Goal: Transaction & Acquisition: Purchase product/service

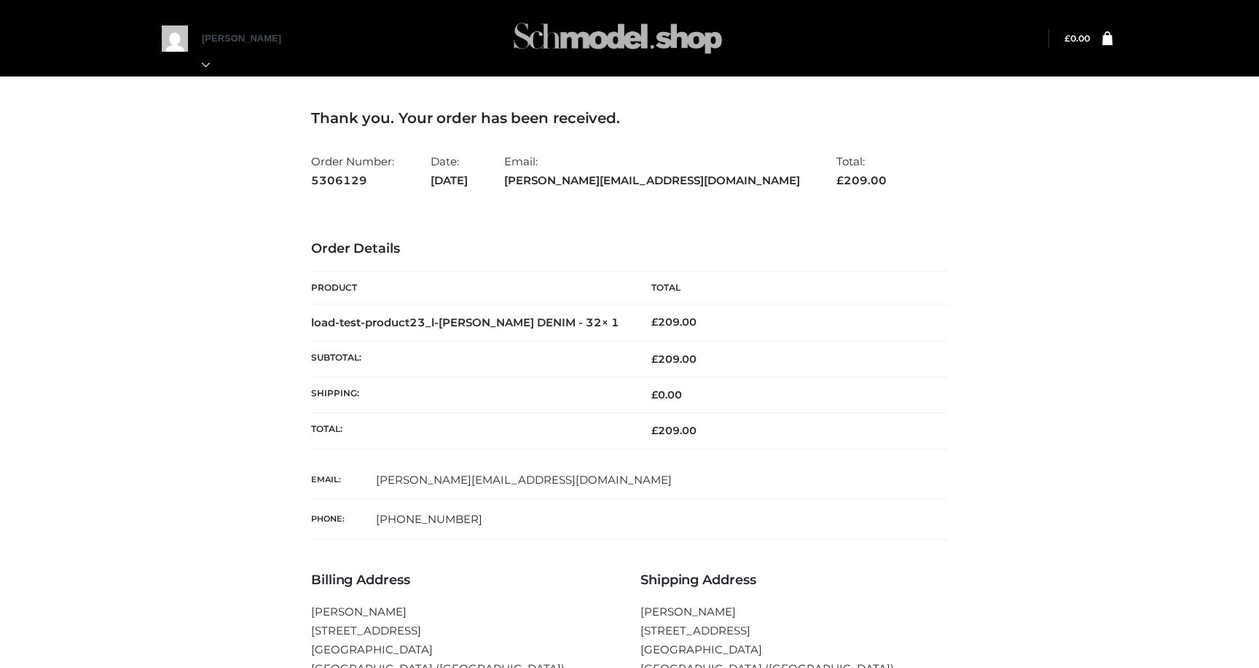
click at [609, 31] on img at bounding box center [618, 38] width 219 height 58
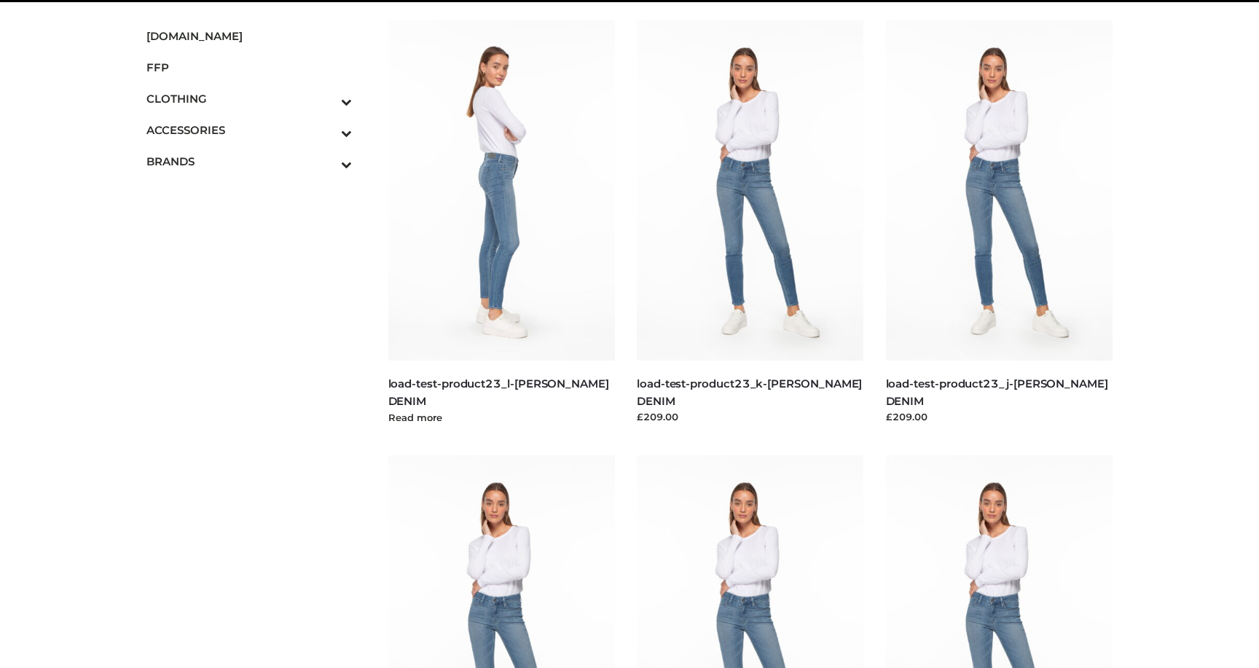
scroll to position [78, 0]
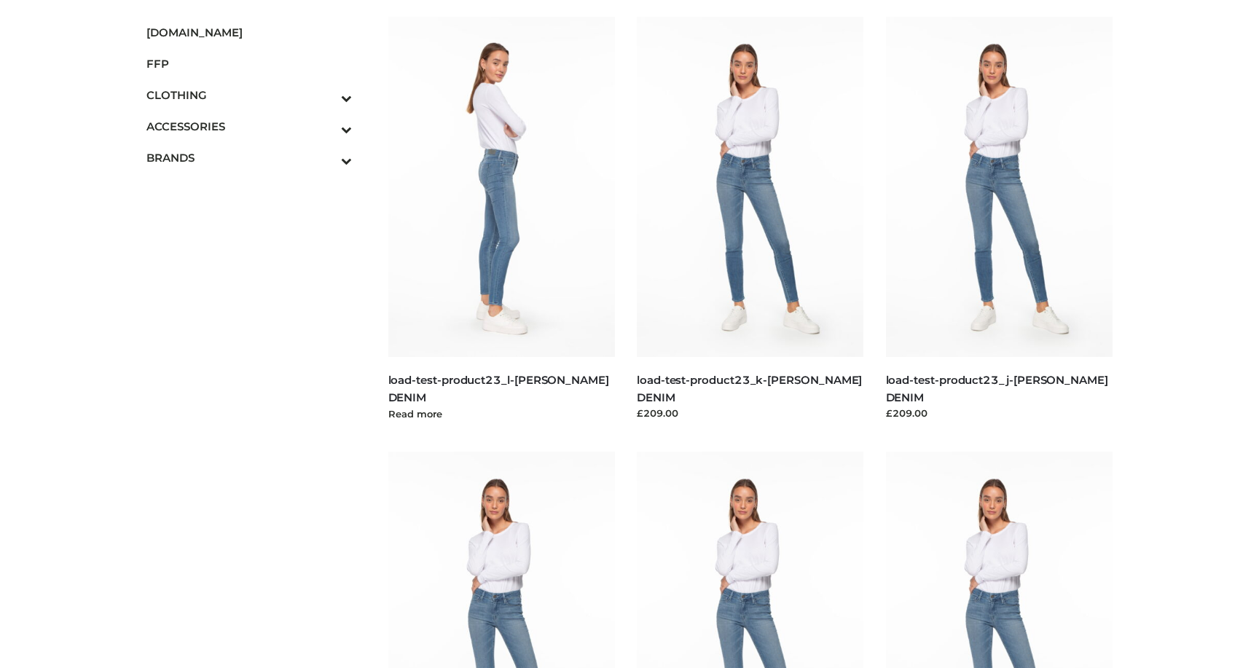
click at [576, 288] on img at bounding box center [501, 187] width 227 height 340
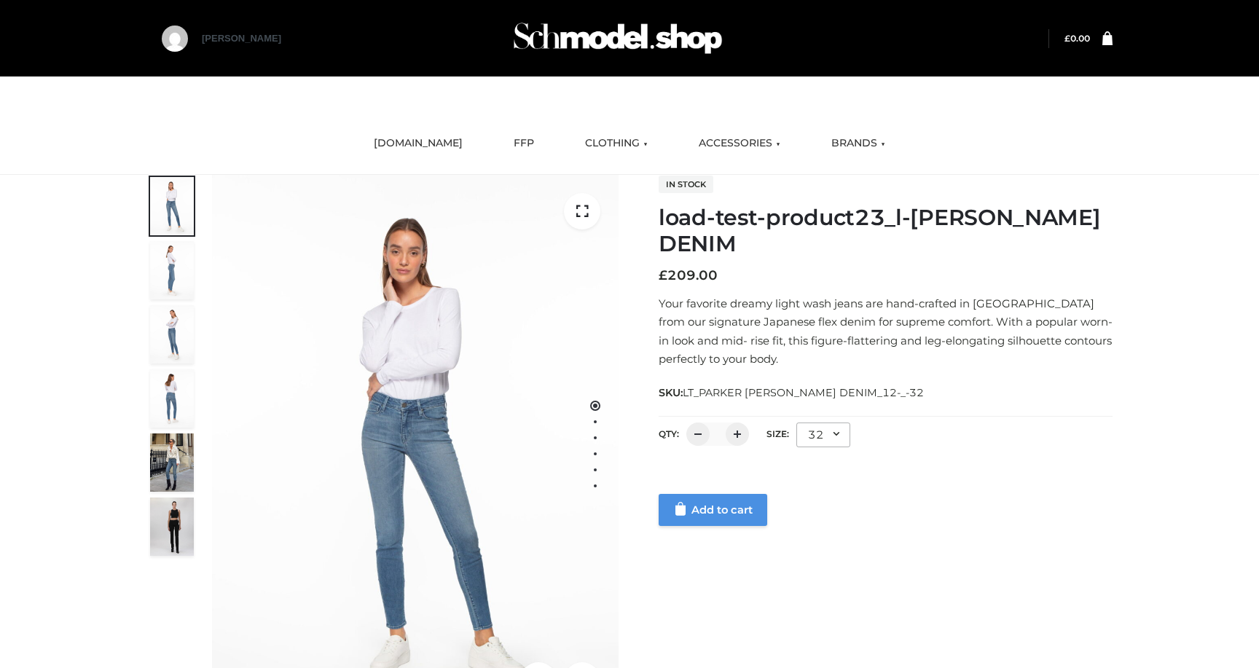
click at [748, 517] on link "Add to cart" at bounding box center [713, 510] width 109 height 32
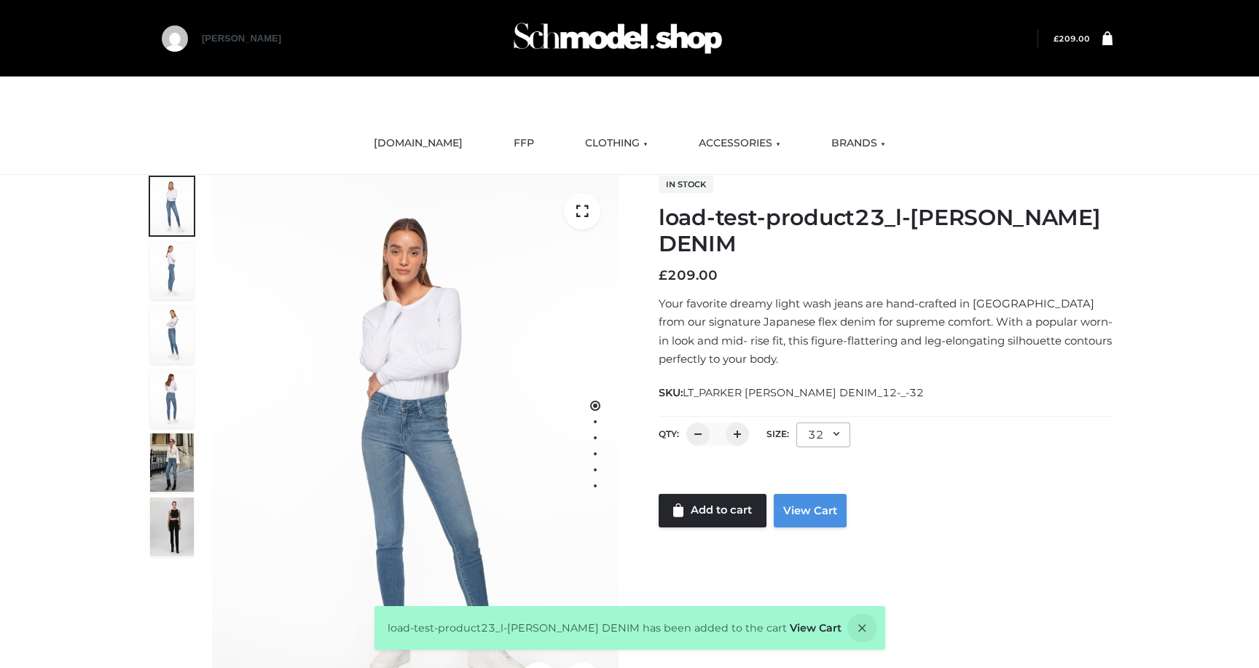
click at [816, 512] on link "View Cart" at bounding box center [810, 511] width 73 height 34
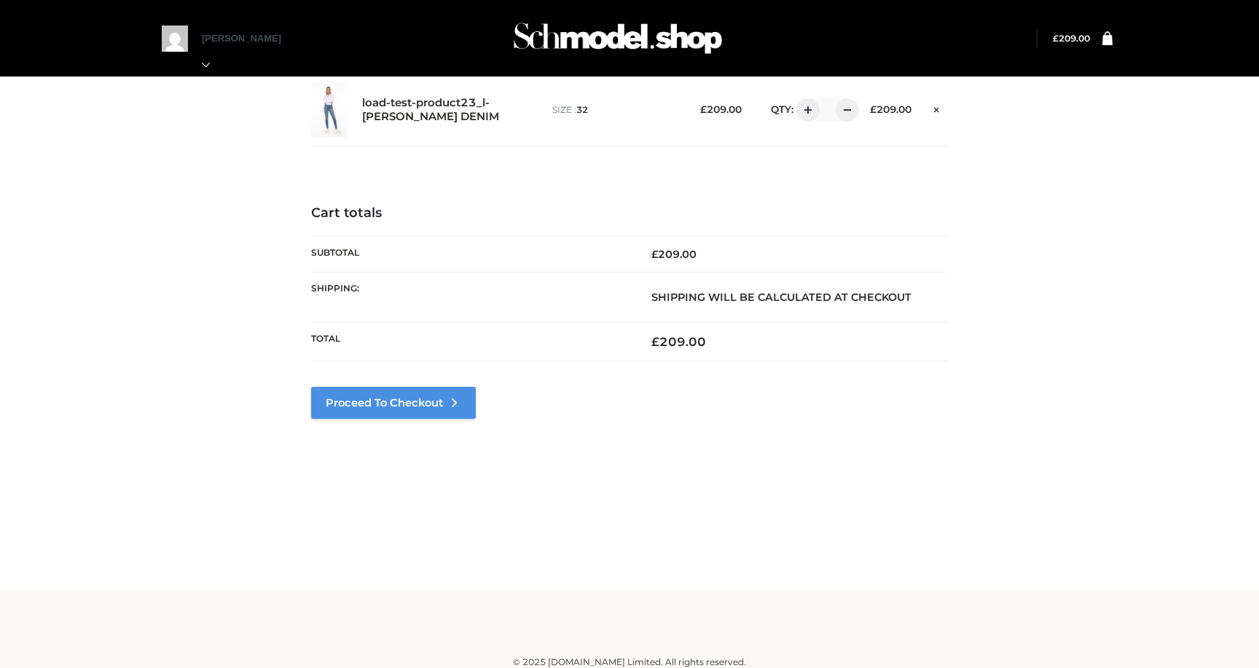
click at [428, 400] on link "Proceed to Checkout" at bounding box center [393, 403] width 165 height 32
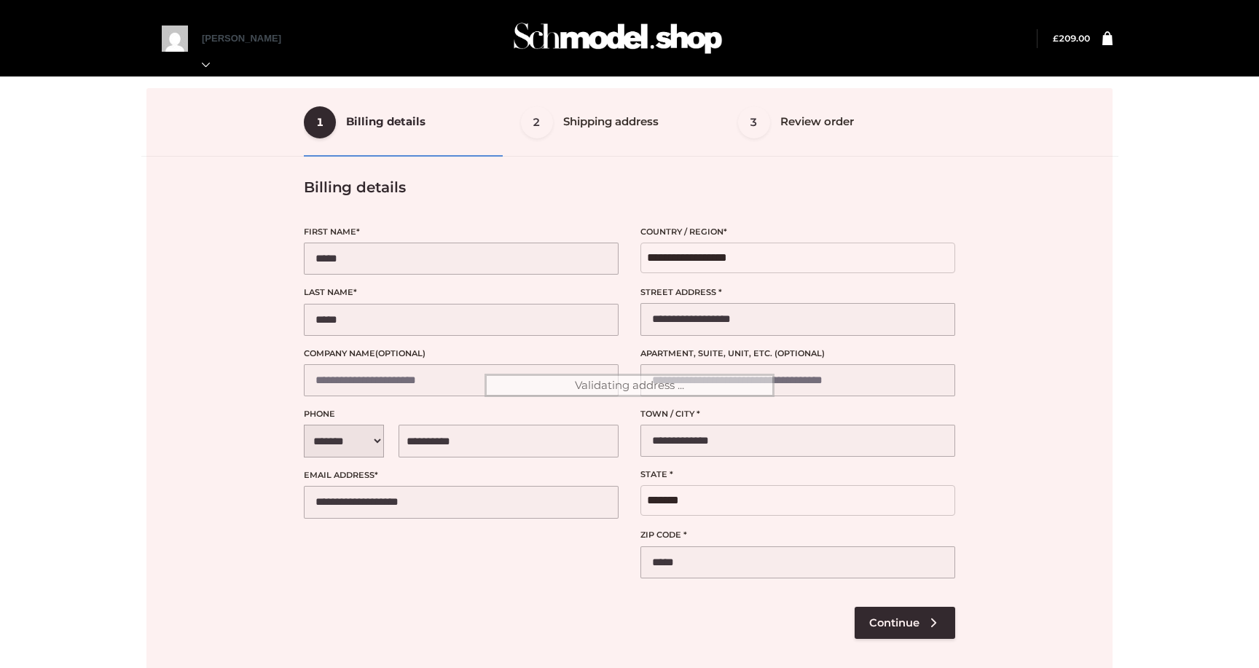
select select "**"
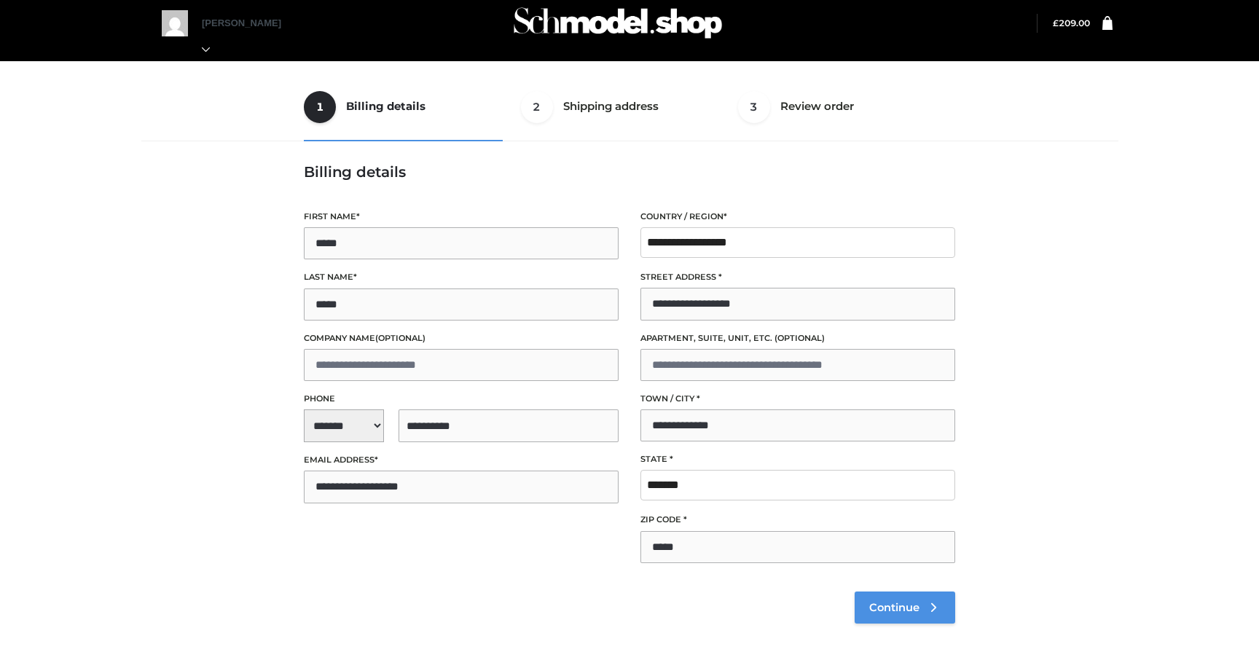
click at [893, 605] on span "Continue" at bounding box center [894, 607] width 50 height 13
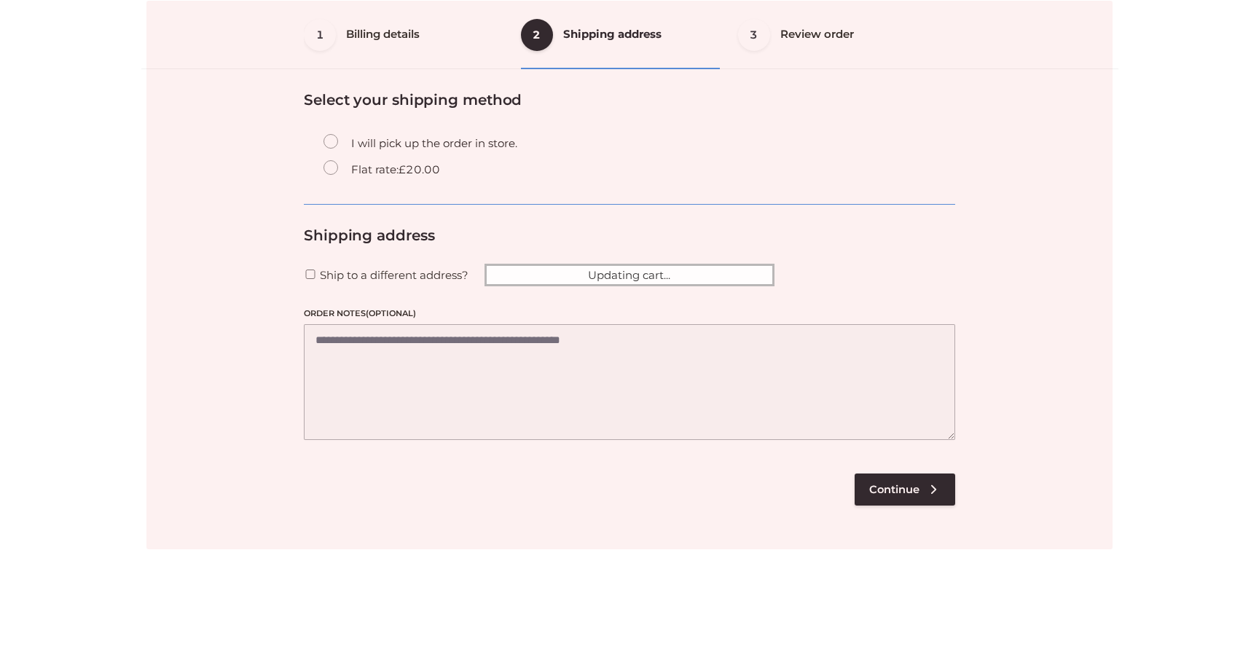
scroll to position [88, 0]
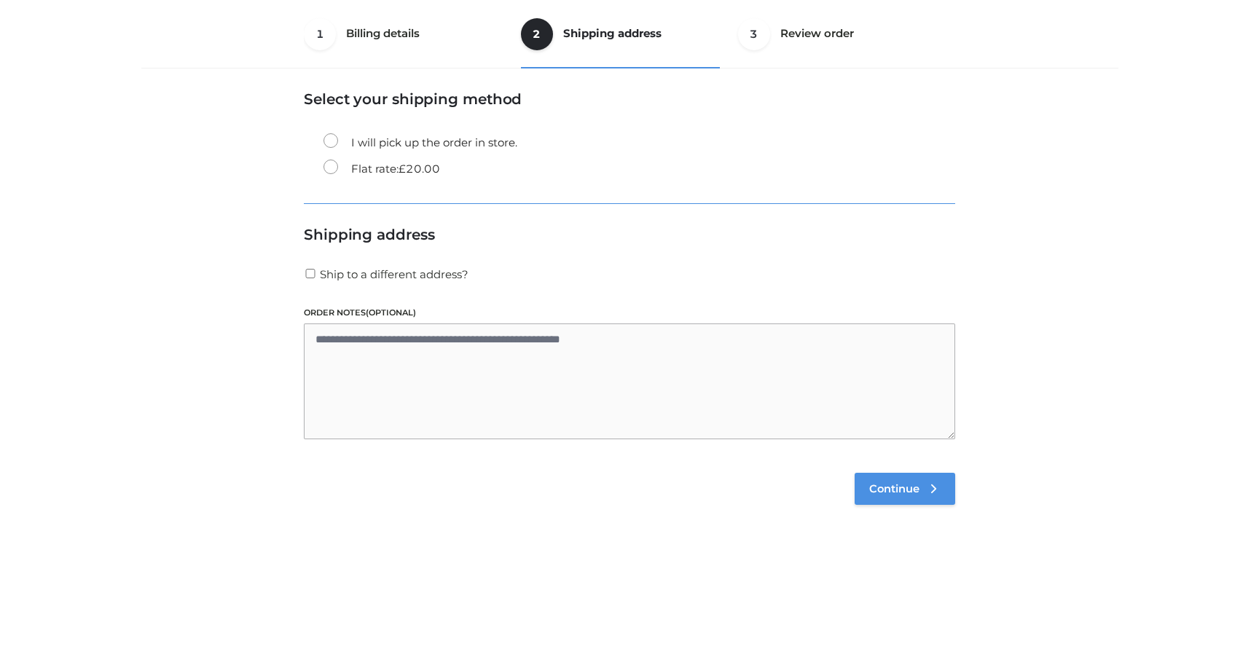
click at [897, 487] on span "Continue" at bounding box center [894, 488] width 50 height 13
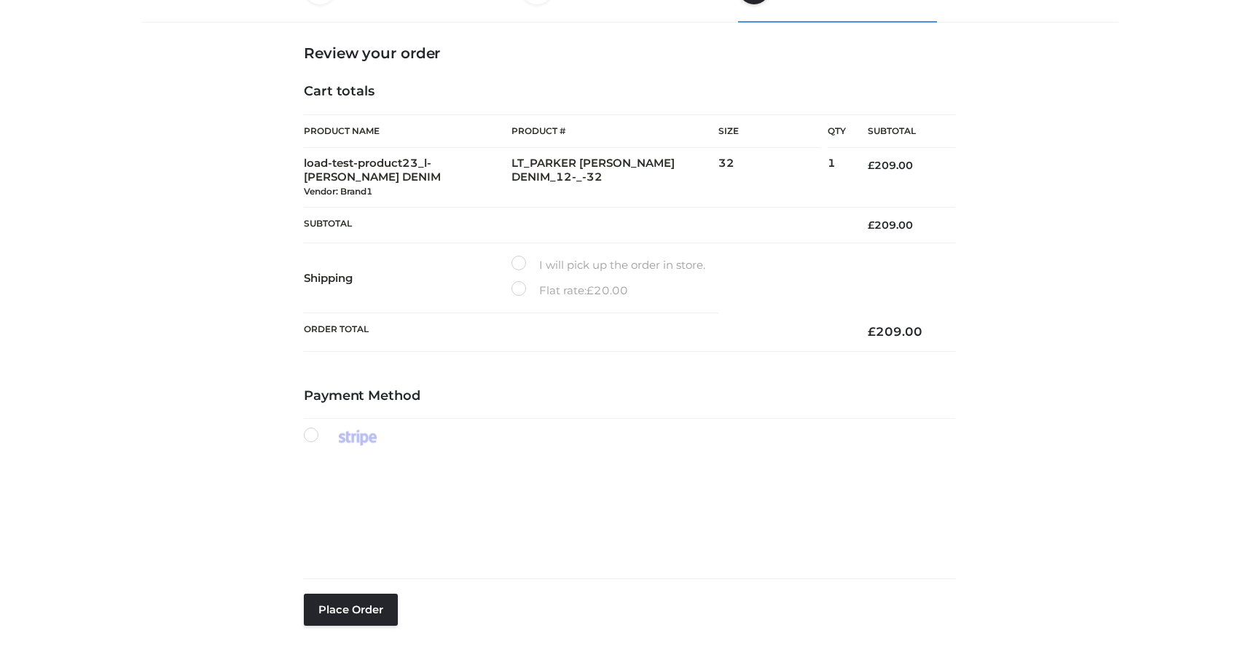
scroll to position [158, 0]
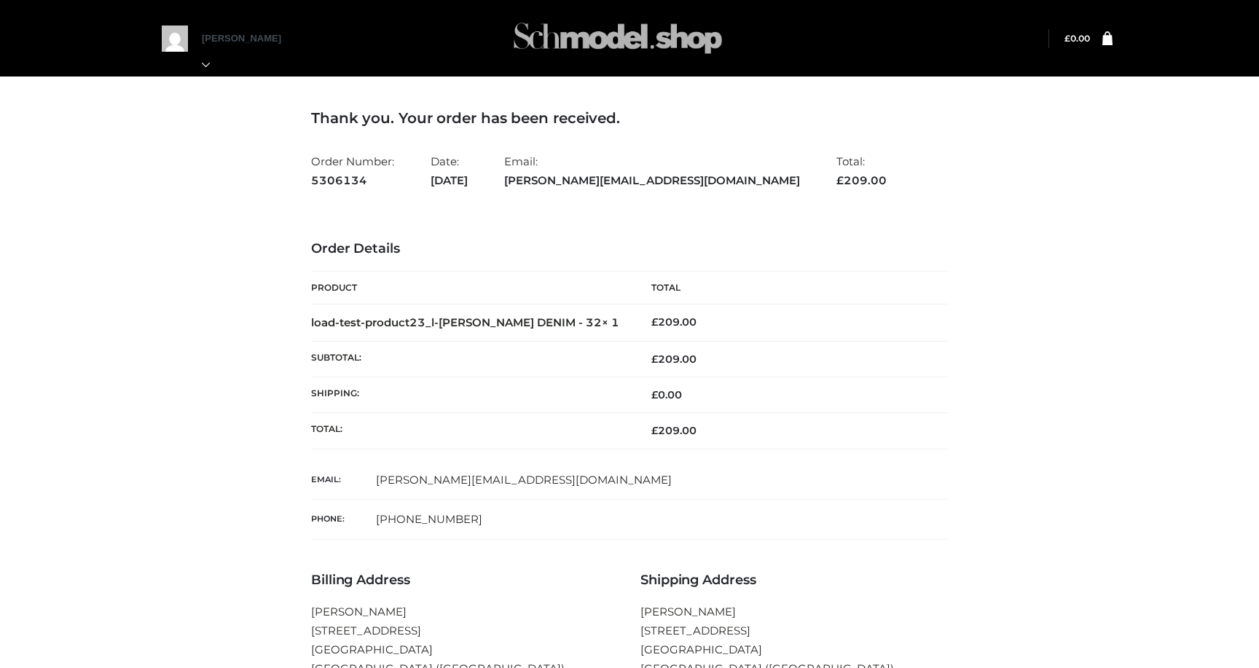
click at [552, 26] on img at bounding box center [618, 38] width 219 height 58
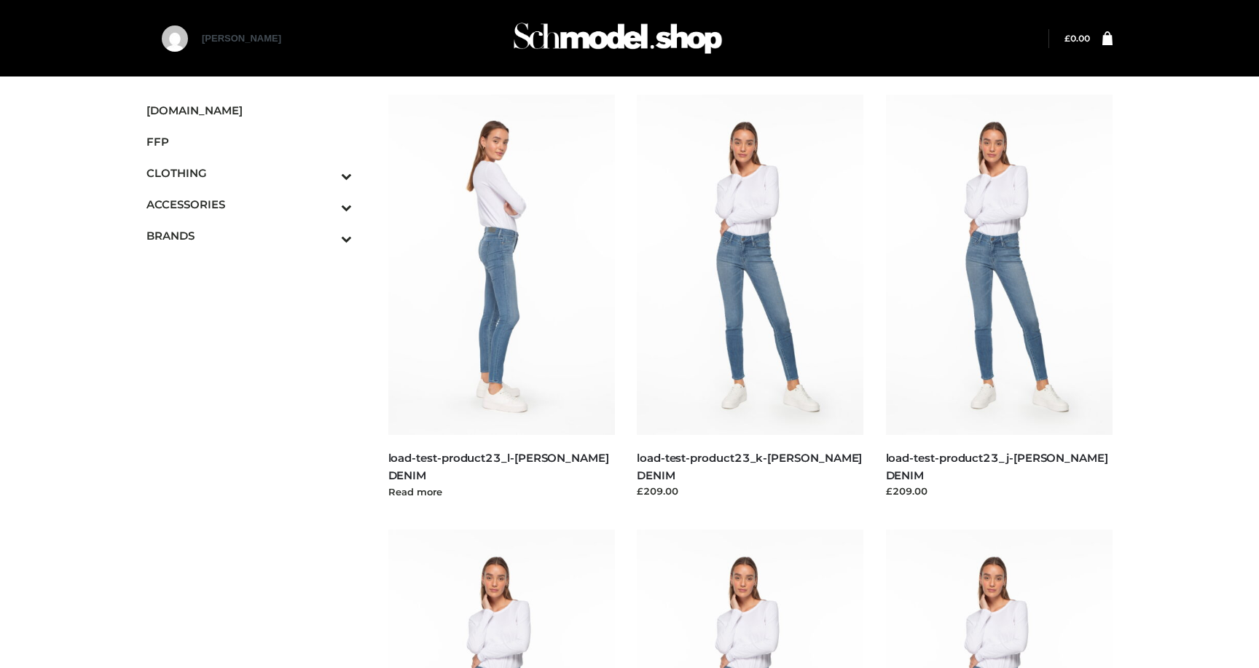
click at [504, 254] on img at bounding box center [501, 265] width 227 height 340
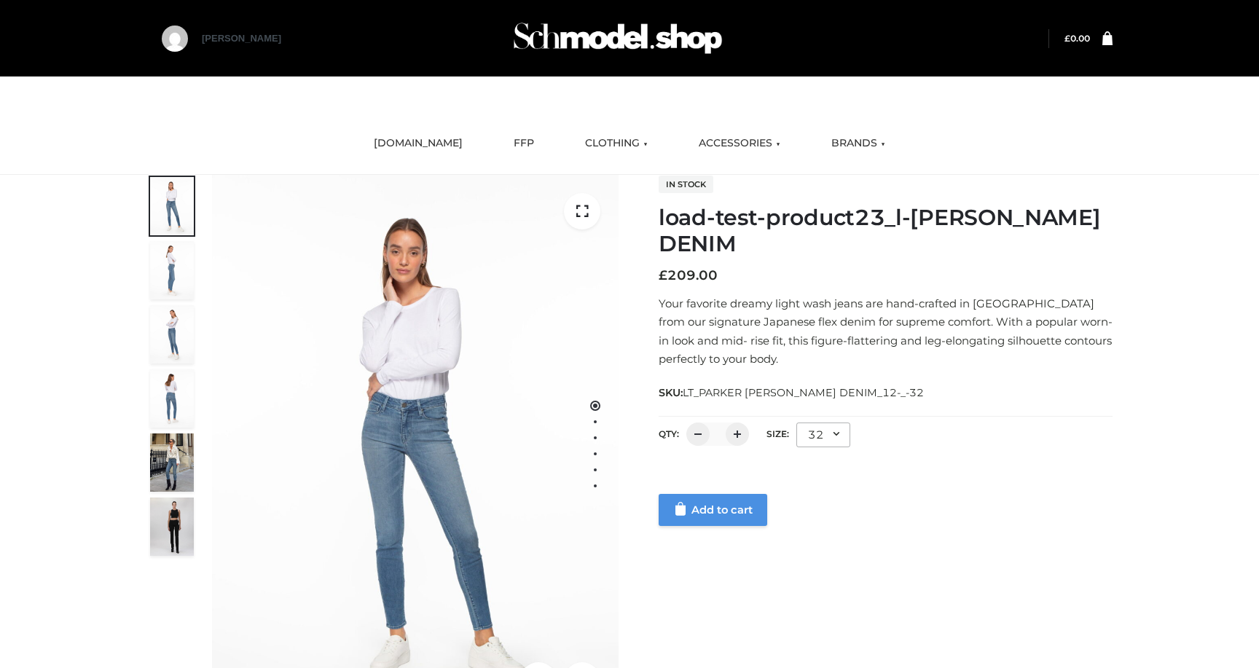
click at [702, 502] on link "Add to cart" at bounding box center [713, 510] width 109 height 32
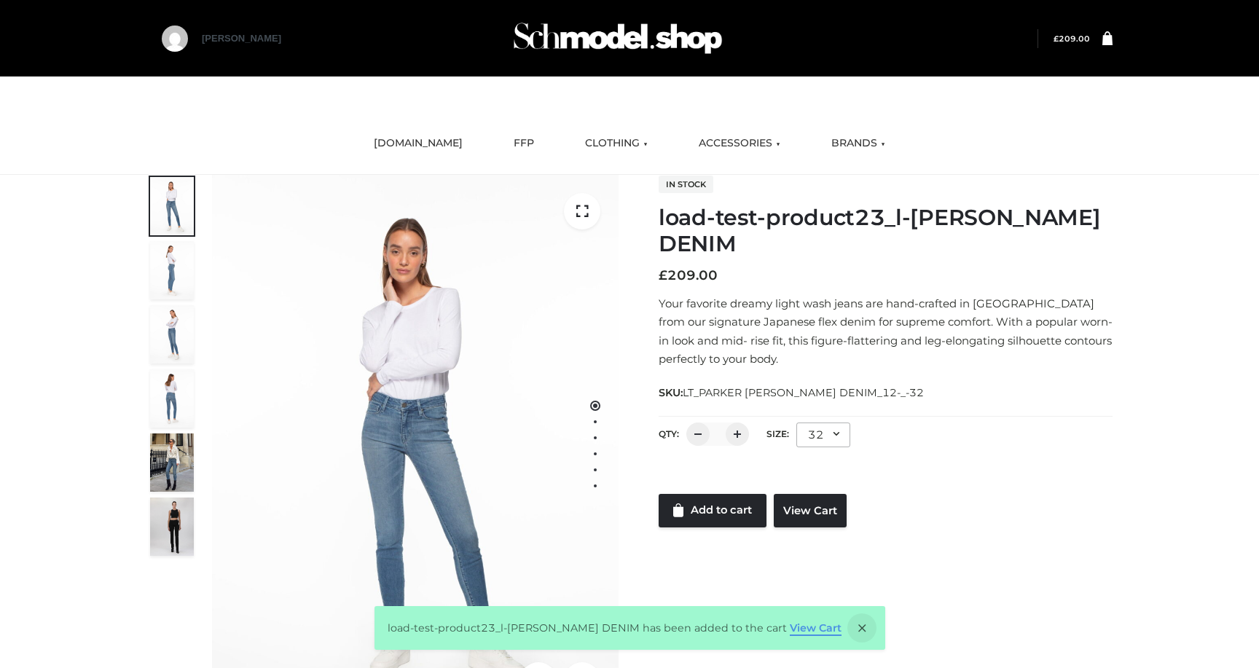
click at [807, 630] on link "View Cart" at bounding box center [816, 628] width 52 height 13
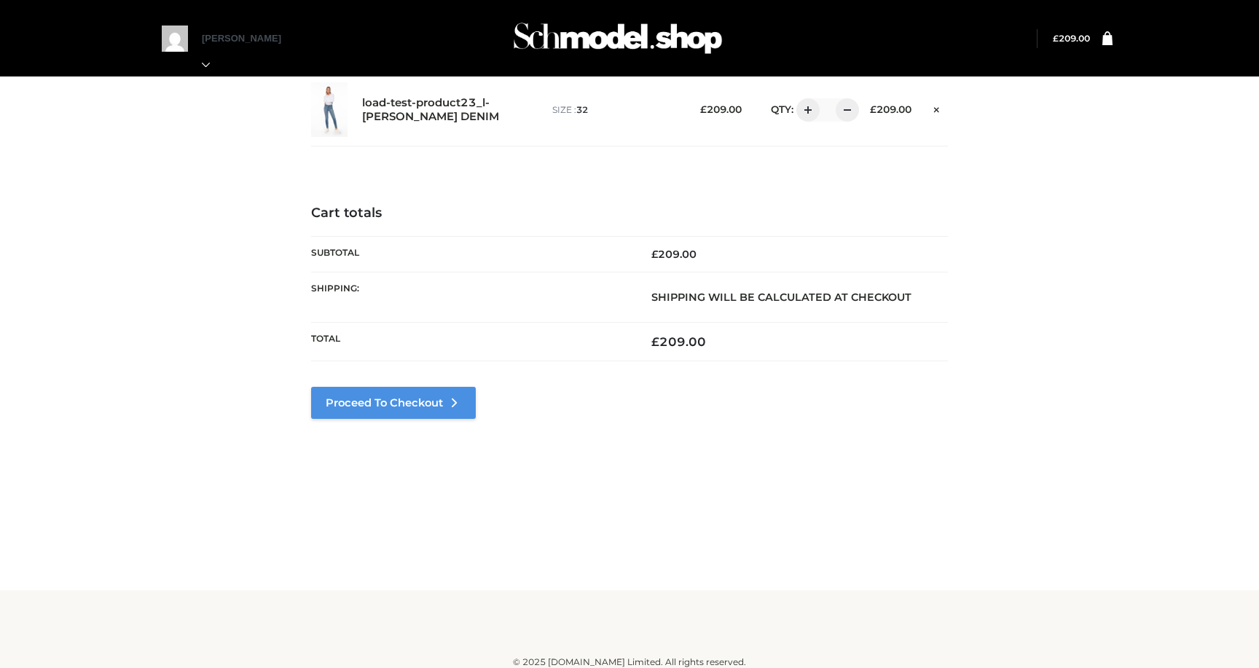
click at [415, 404] on link "Proceed to Checkout" at bounding box center [393, 403] width 165 height 32
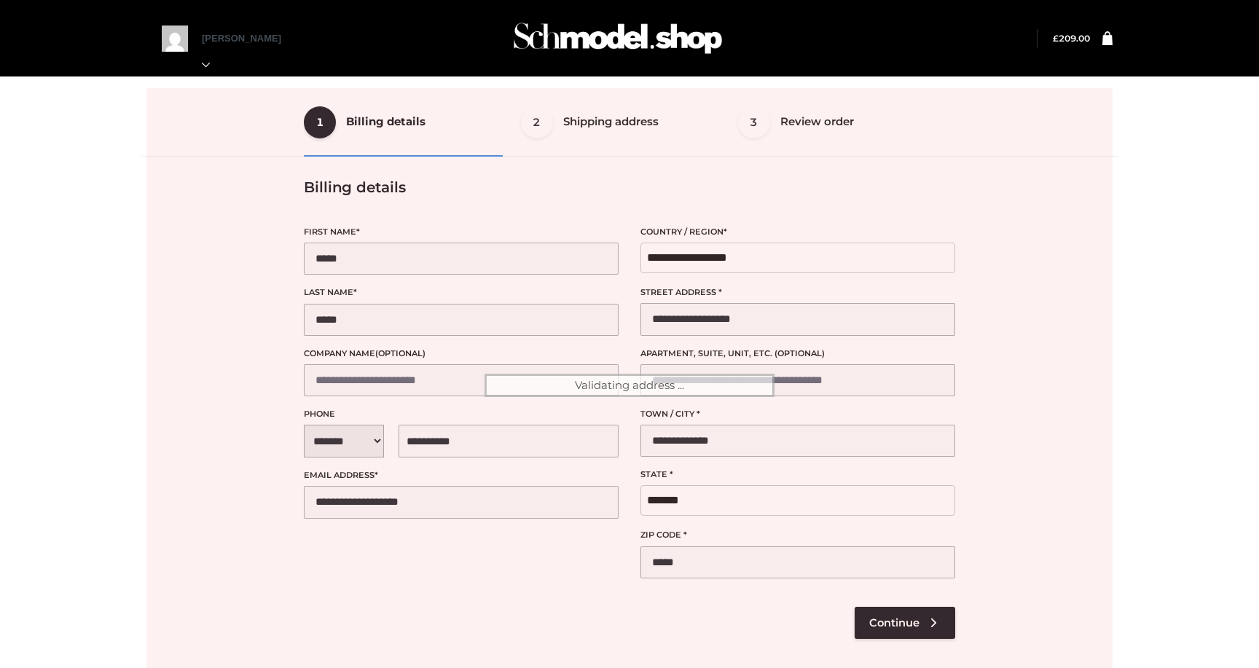
select select "**"
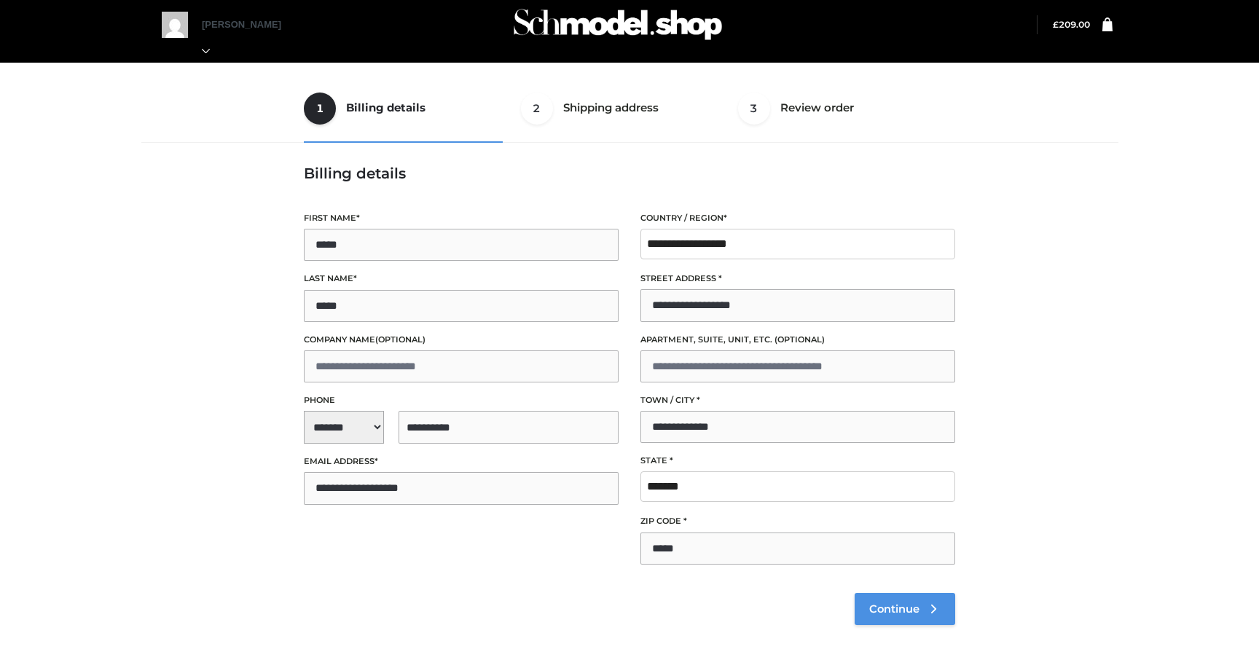
scroll to position [15, 0]
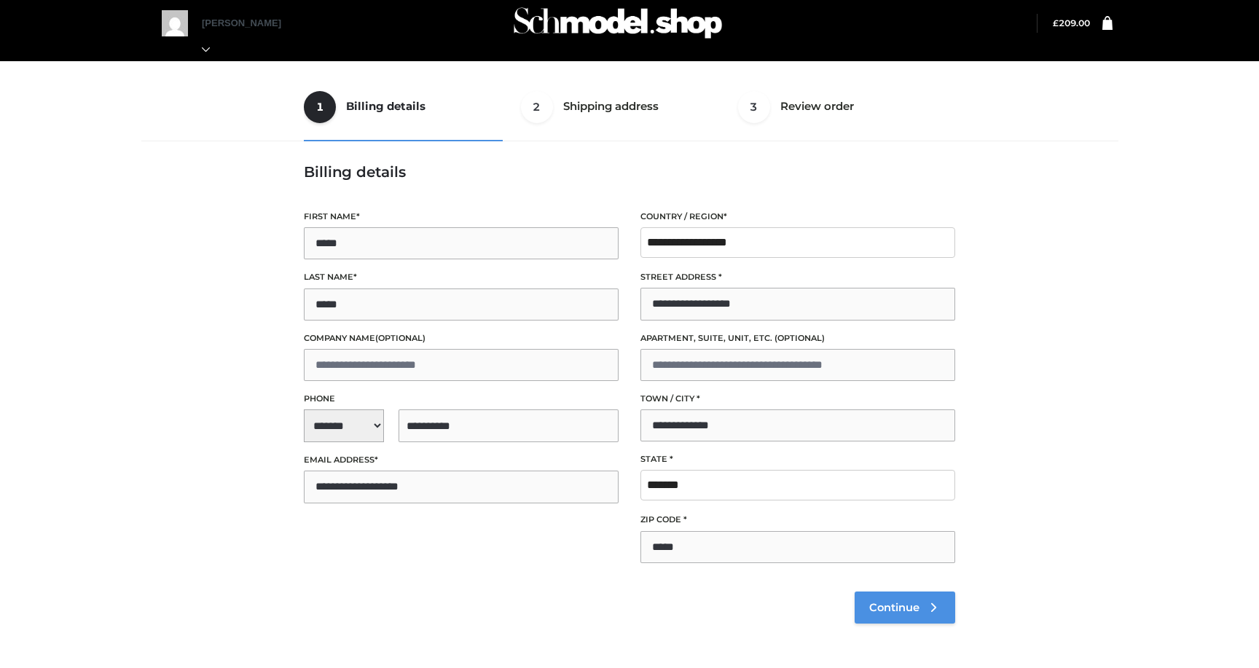
click at [907, 597] on link "Continue" at bounding box center [905, 608] width 101 height 32
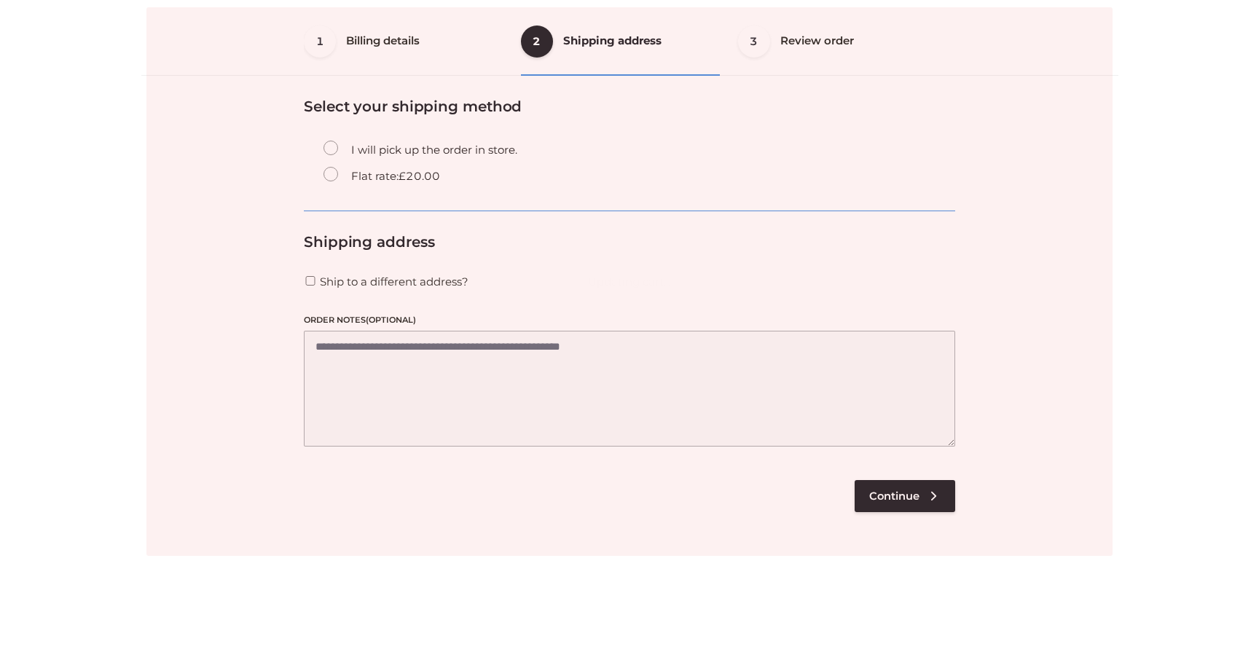
scroll to position [88, 0]
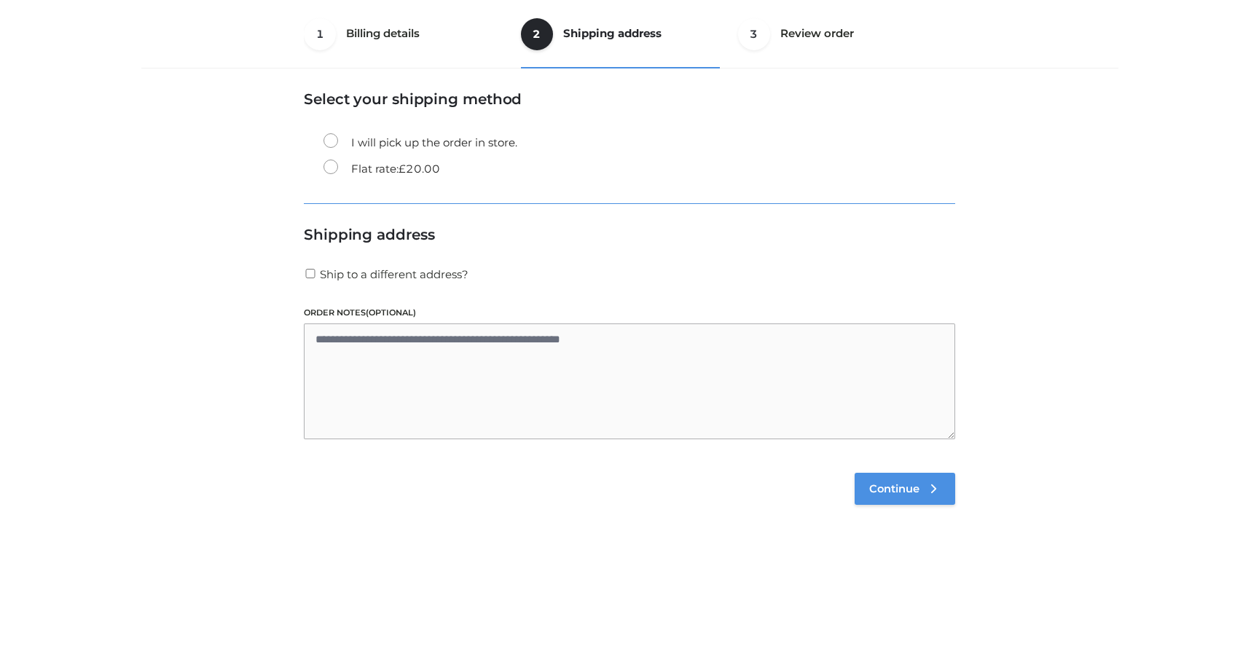
click at [904, 485] on span "Continue" at bounding box center [894, 488] width 50 height 13
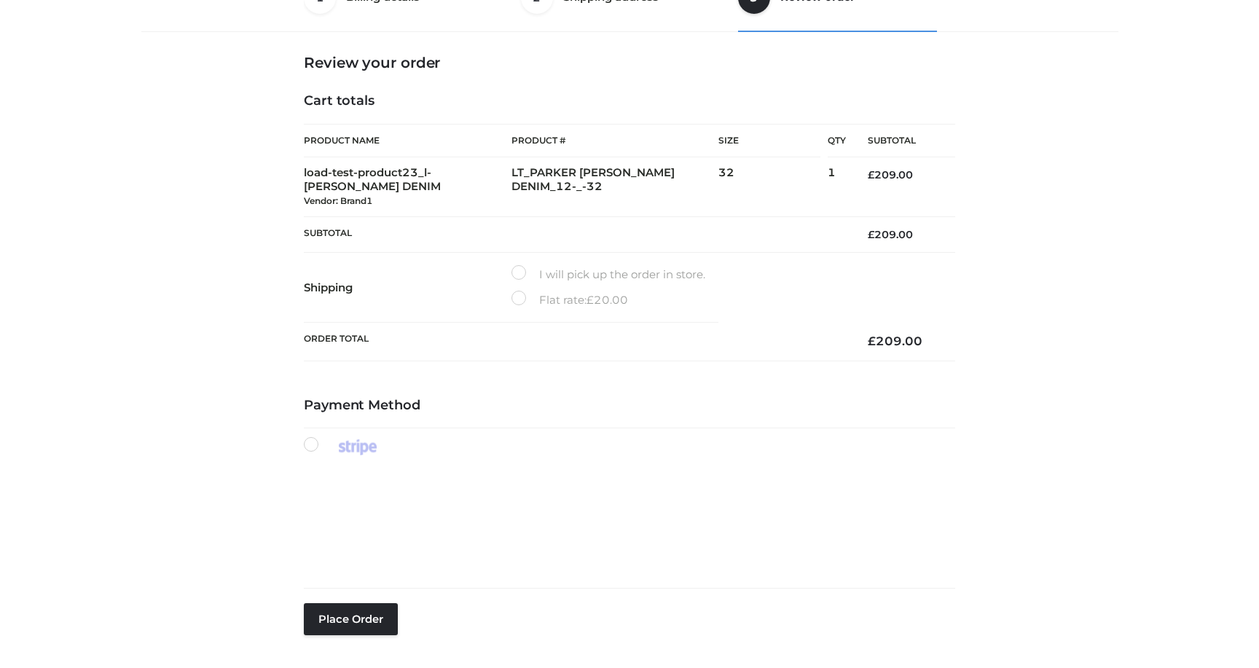
scroll to position [118, 0]
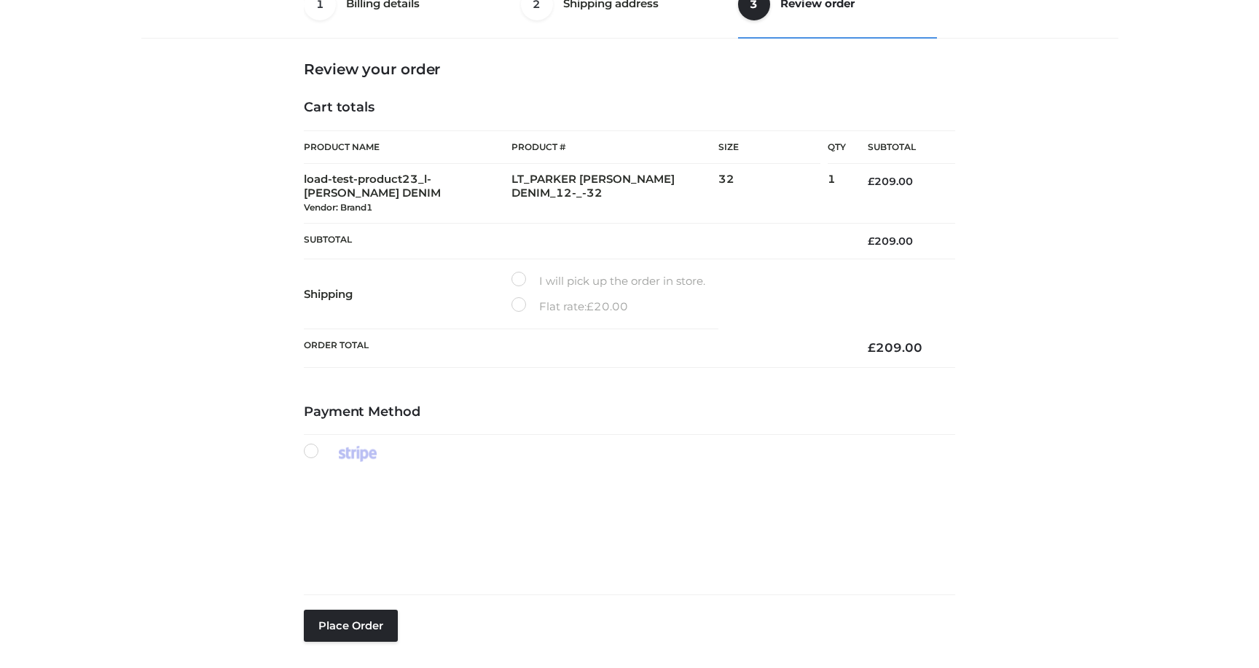
click at [528, 305] on label "Flat rate: £ 20.00" at bounding box center [570, 306] width 117 height 19
click at [522, 278] on label "I will pick up the order in store." at bounding box center [609, 281] width 194 height 19
click at [520, 309] on label "Flat rate: £ 20.00" at bounding box center [570, 306] width 117 height 19
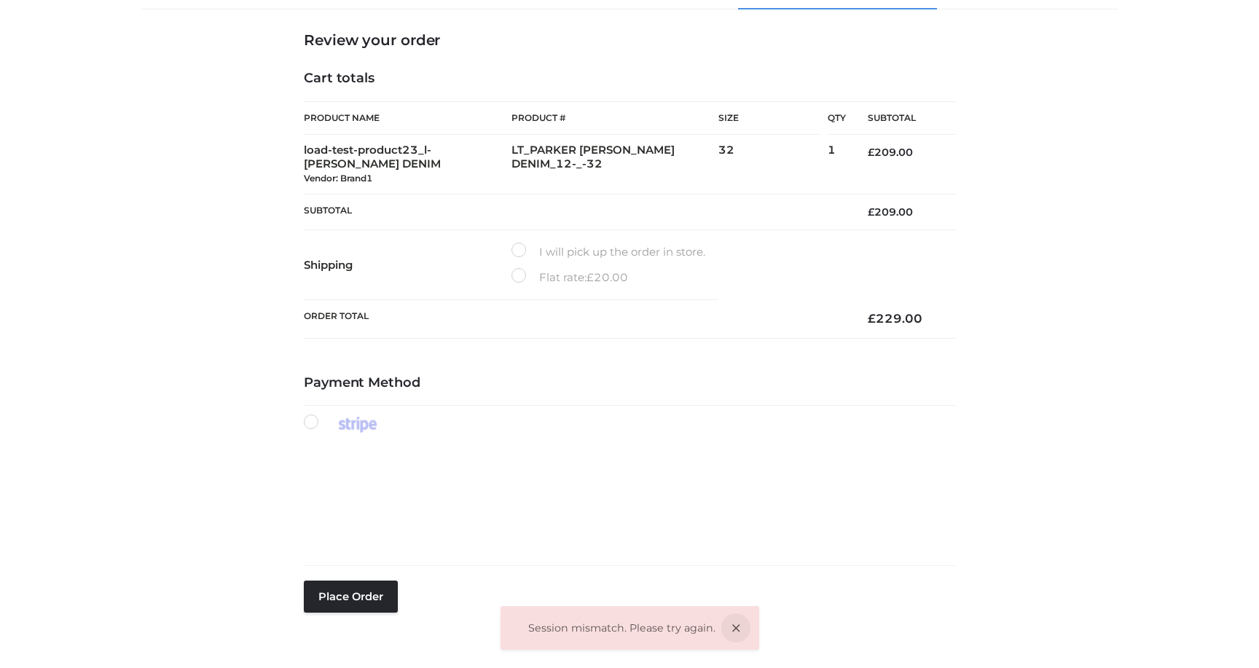
scroll to position [148, 0]
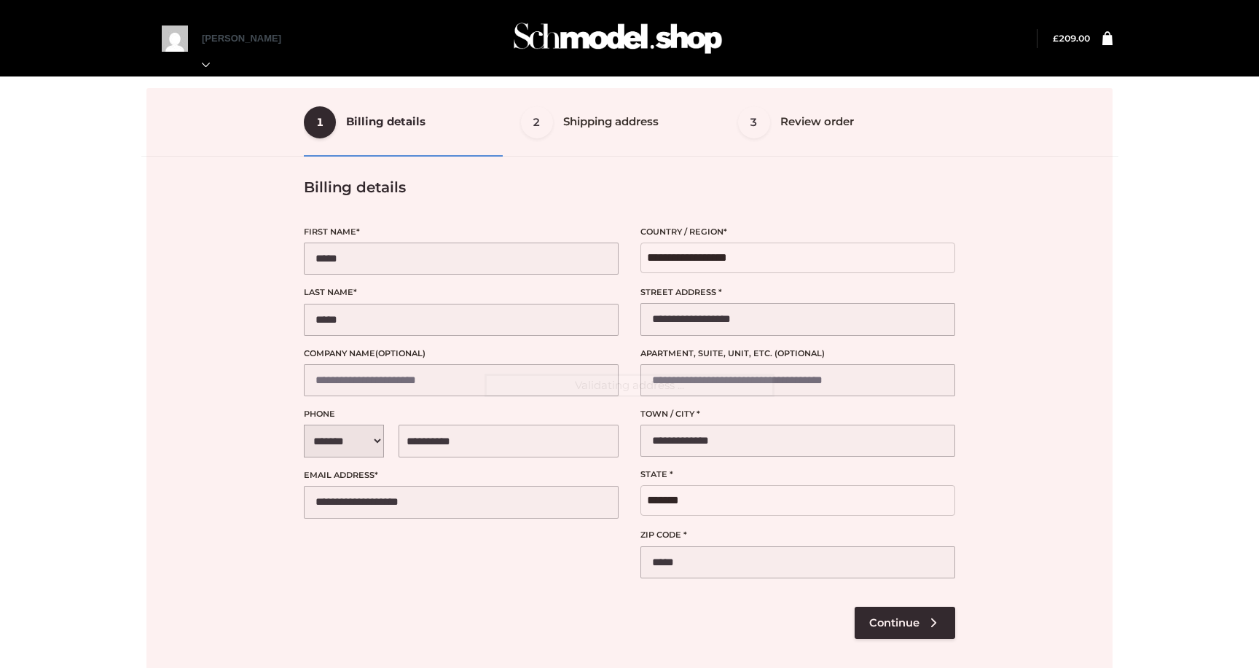
select select "**"
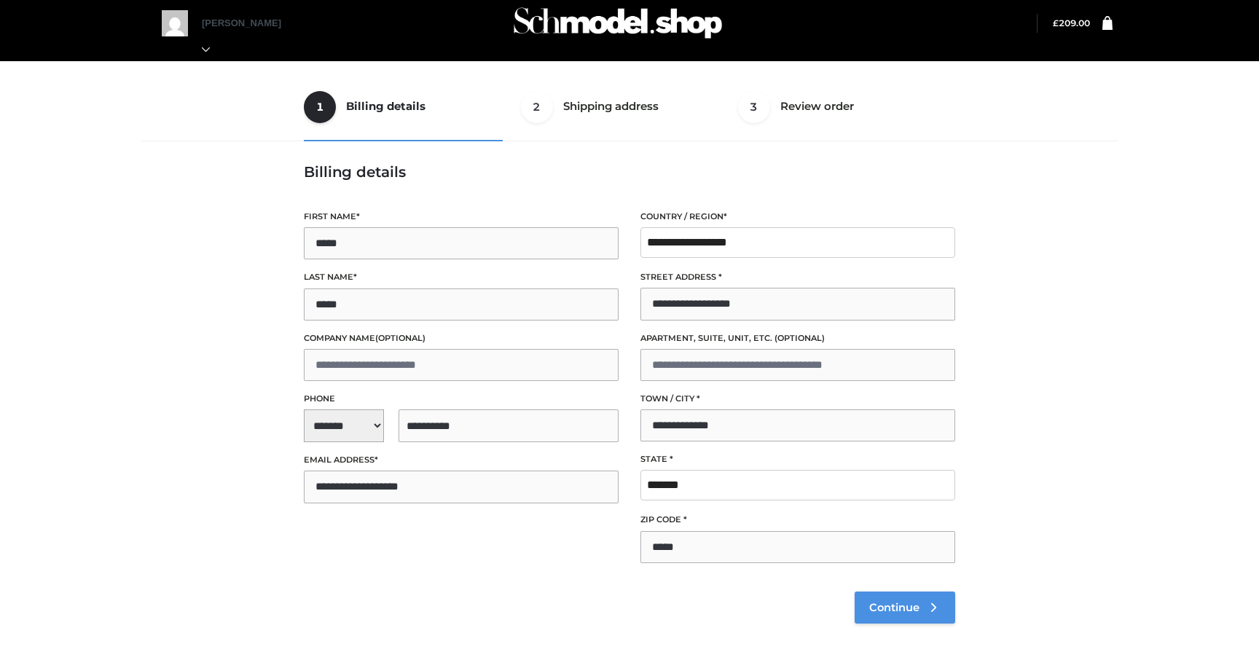
click at [889, 604] on span "Continue" at bounding box center [894, 607] width 50 height 13
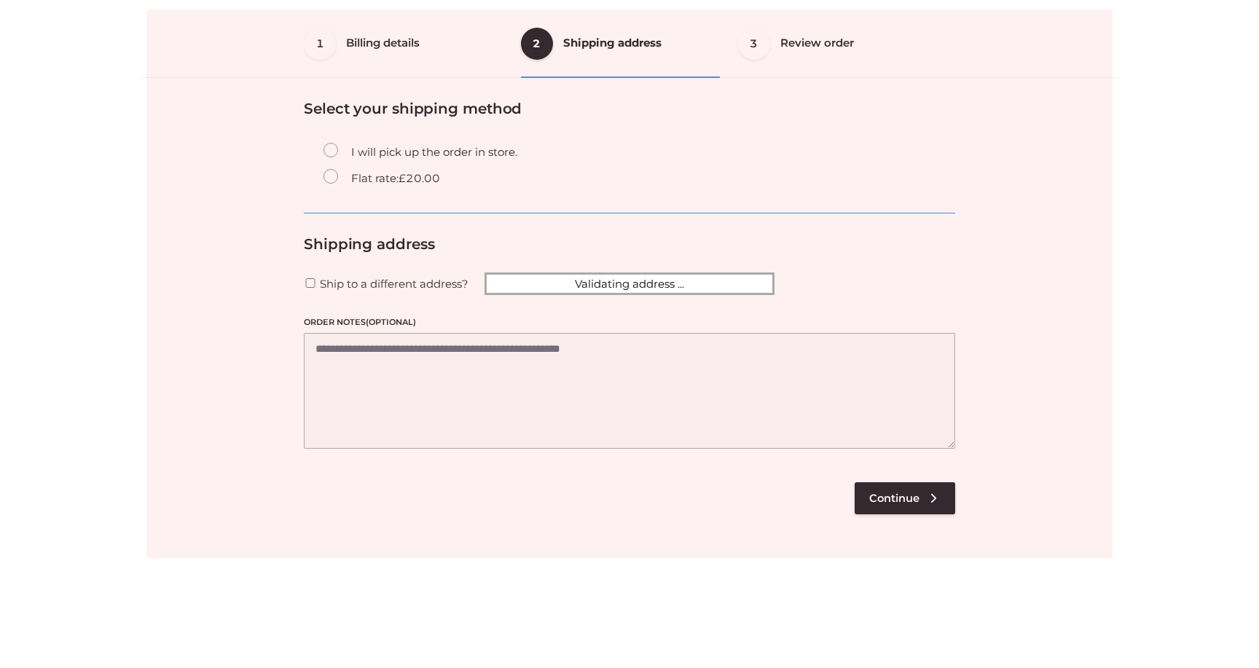
scroll to position [88, 0]
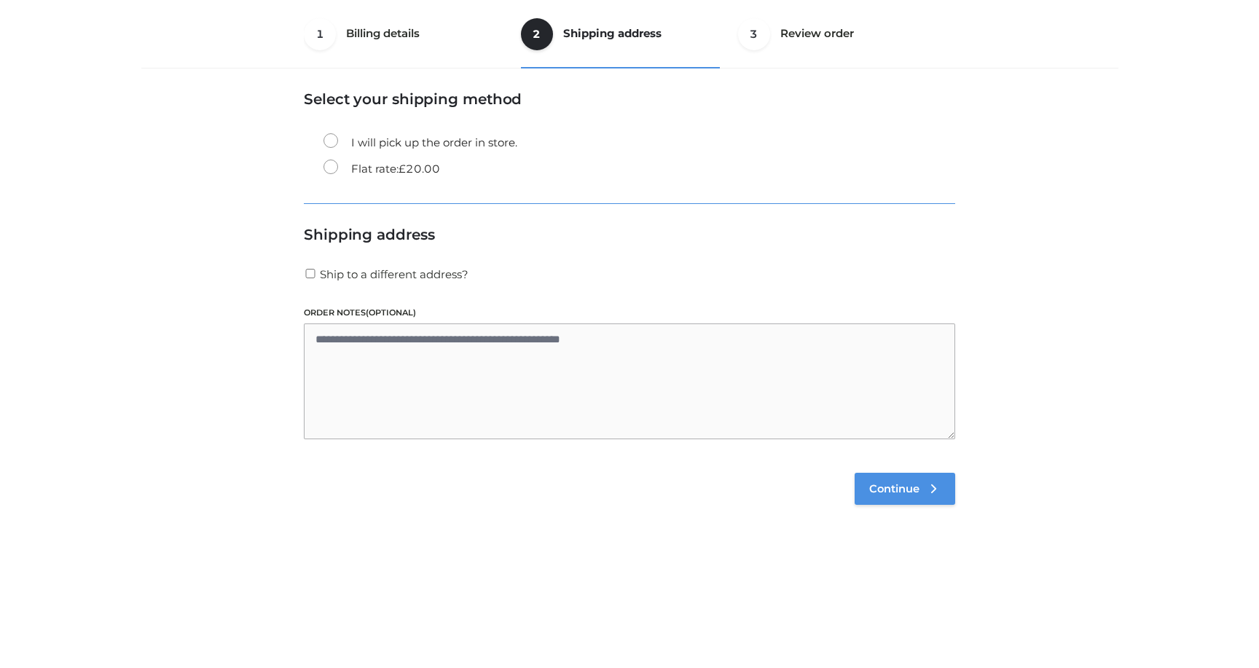
click at [880, 486] on span "Continue" at bounding box center [894, 488] width 50 height 13
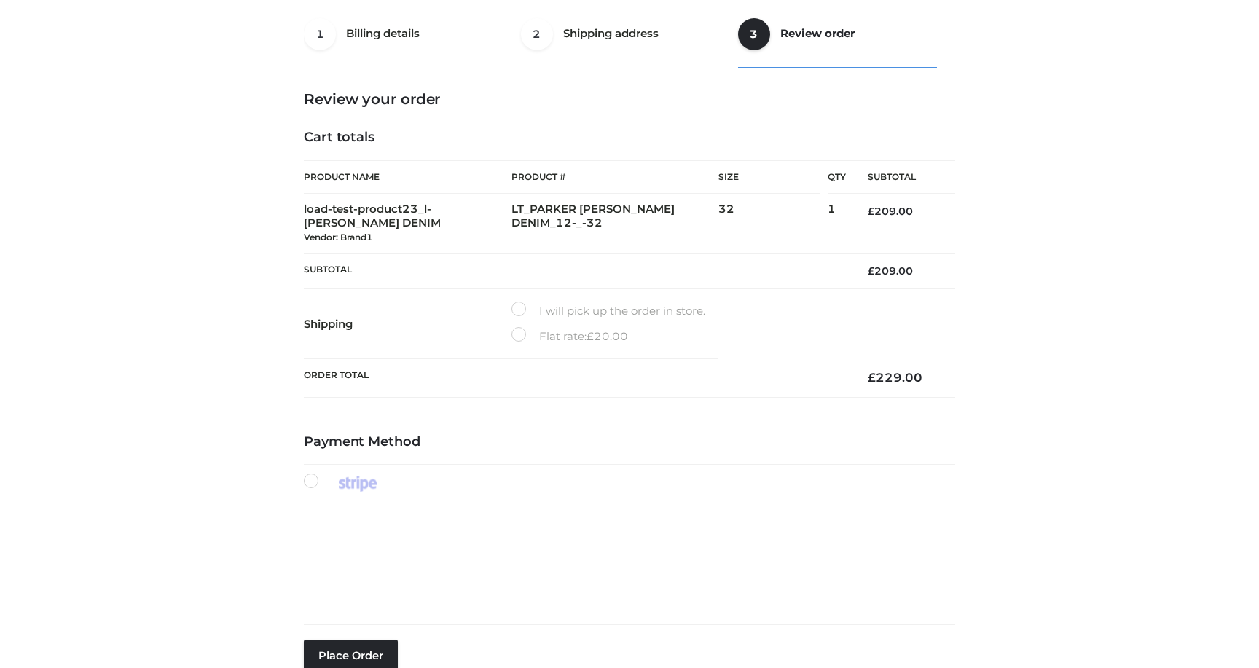
click at [525, 310] on label "I will pick up the order in store." at bounding box center [609, 311] width 194 height 19
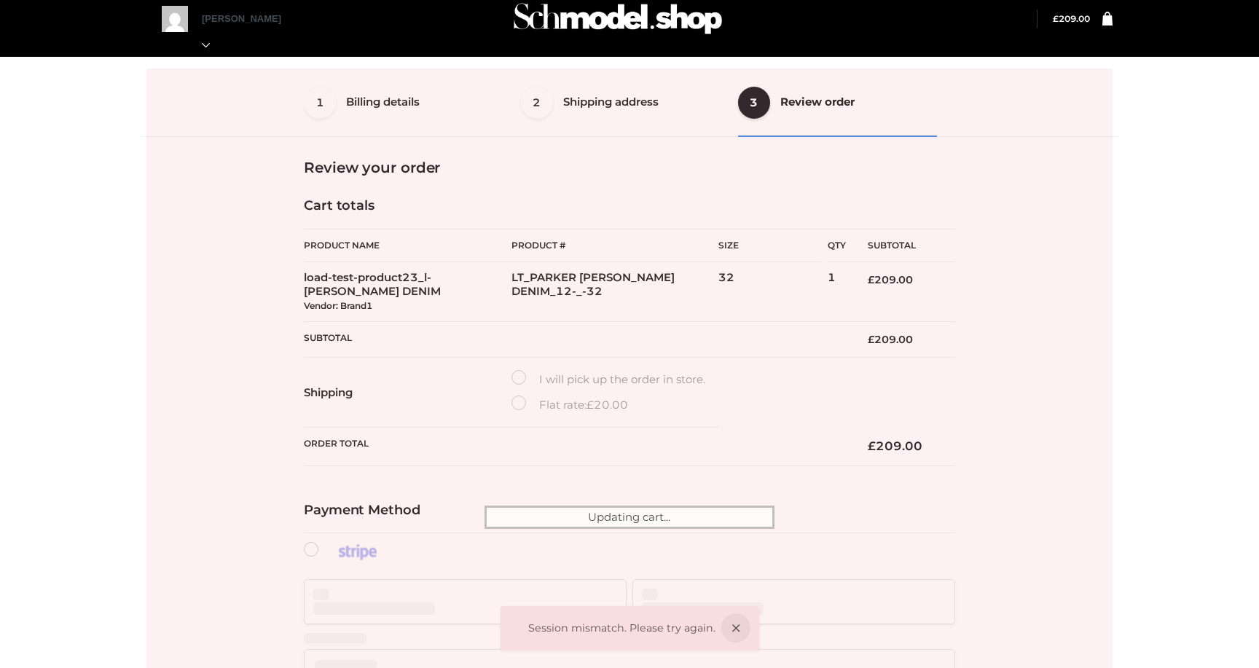
scroll to position [15, 0]
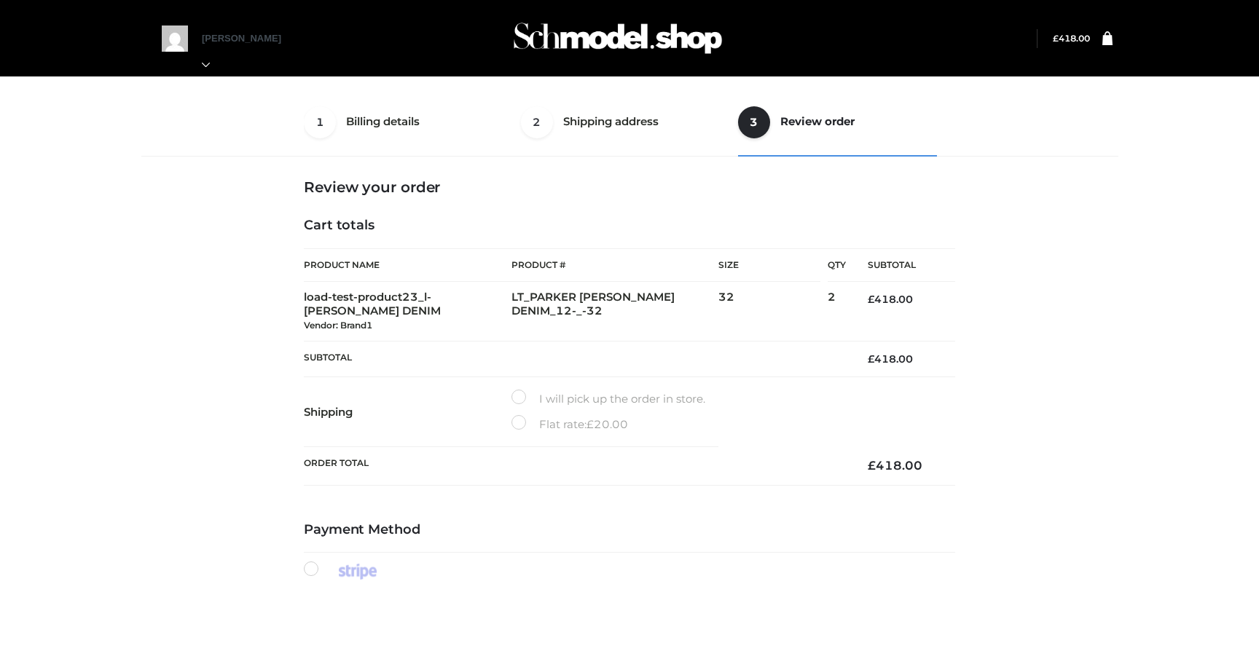
select select "**"
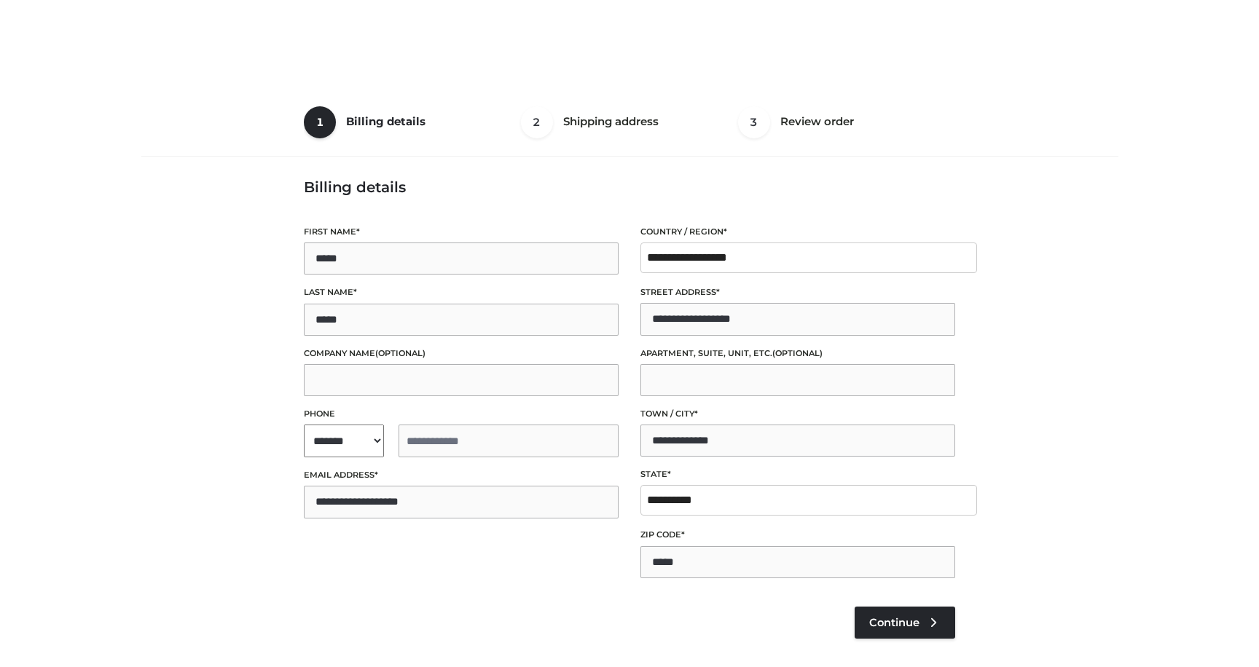
select select "**"
type input "**********"
select select "**"
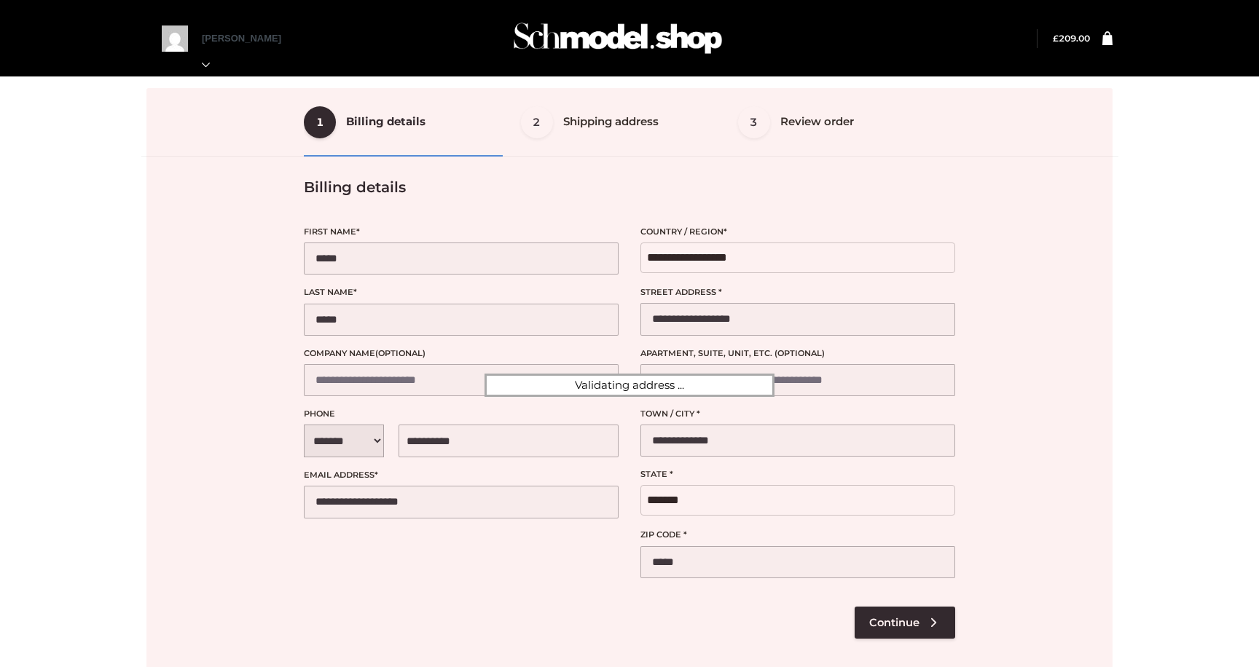
scroll to position [181, 0]
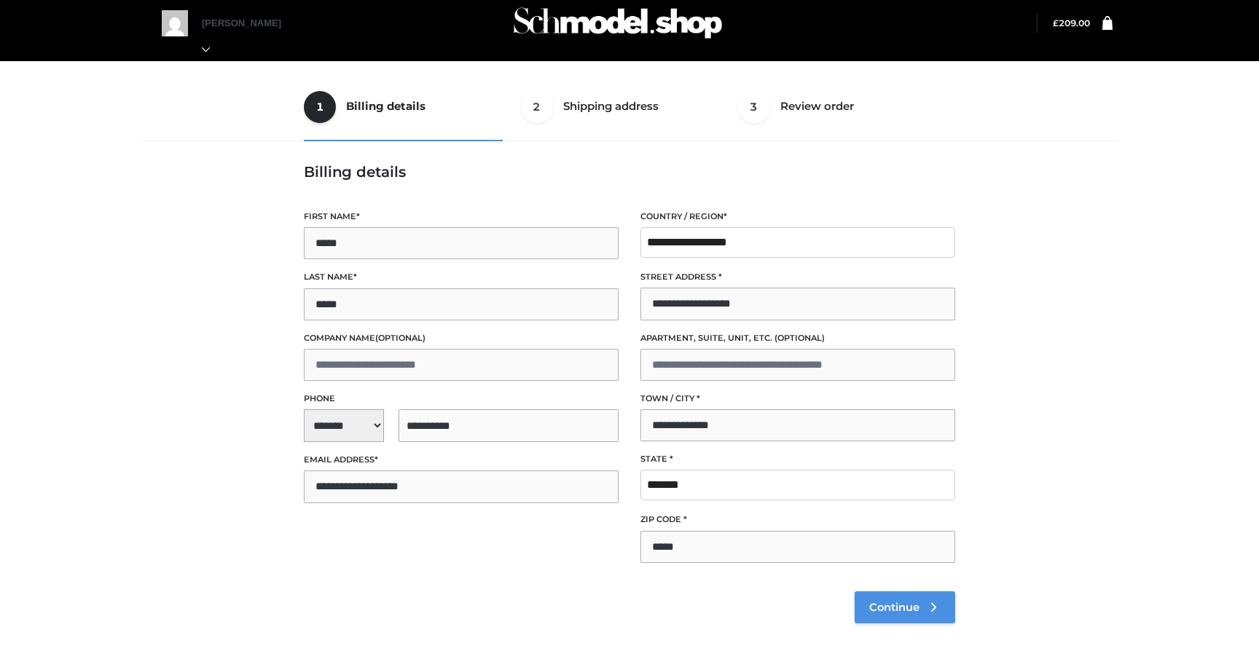
click at [902, 603] on span "Continue" at bounding box center [894, 607] width 50 height 13
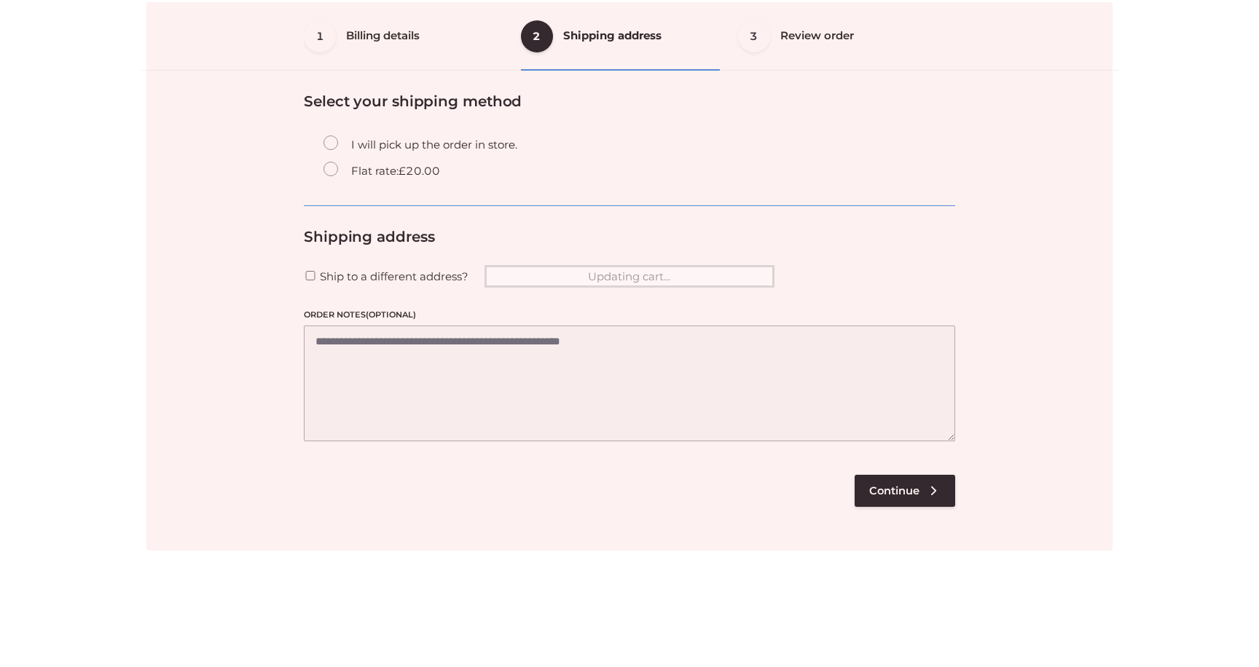
scroll to position [88, 0]
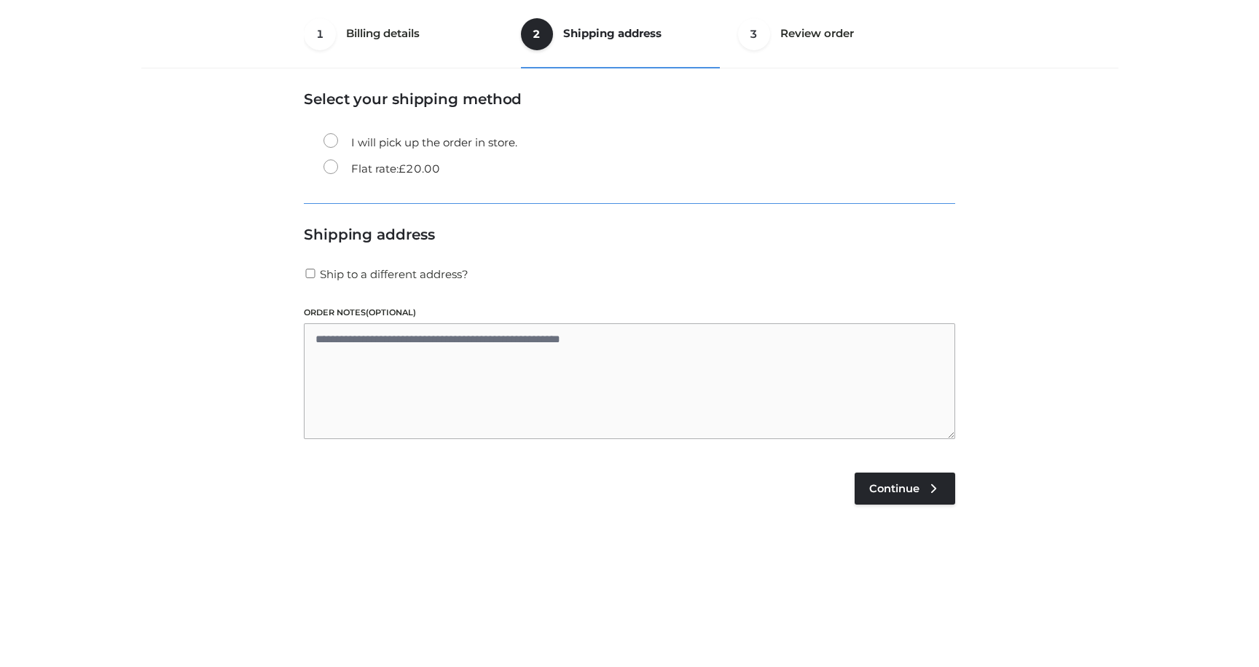
click at [417, 167] on bdi "£ 20.00" at bounding box center [420, 169] width 42 height 14
click at [887, 485] on span "Continue" at bounding box center [894, 488] width 50 height 13
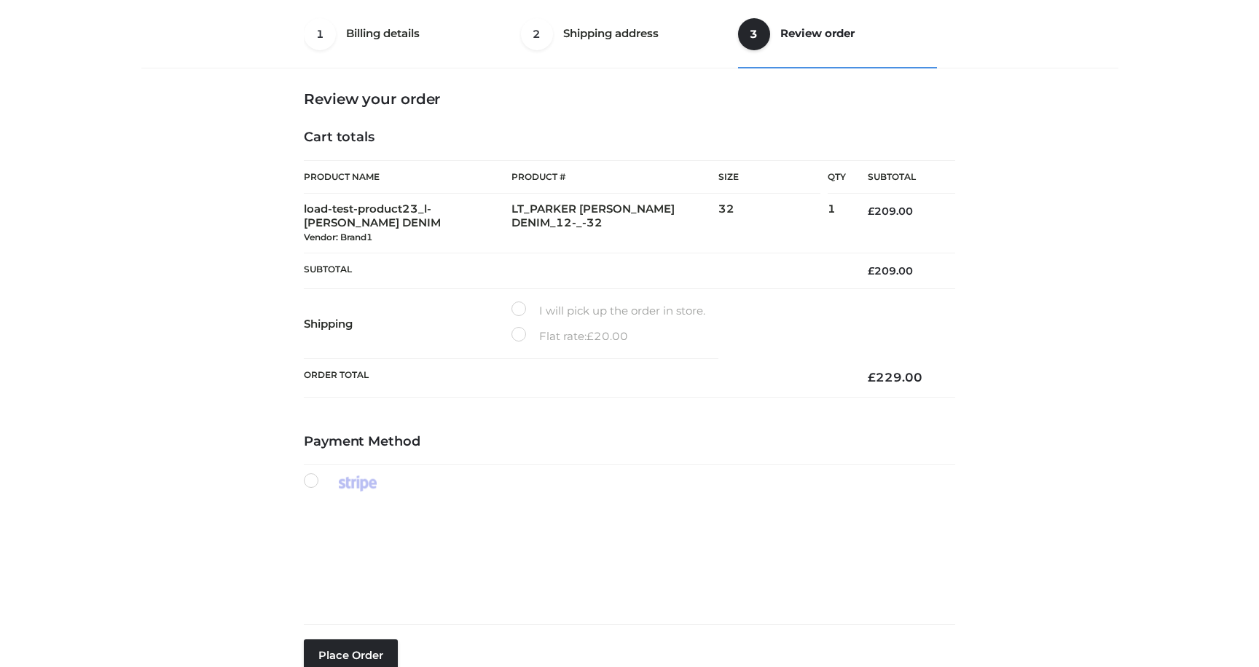
click at [519, 310] on label "I will pick up the order in store." at bounding box center [609, 311] width 194 height 19
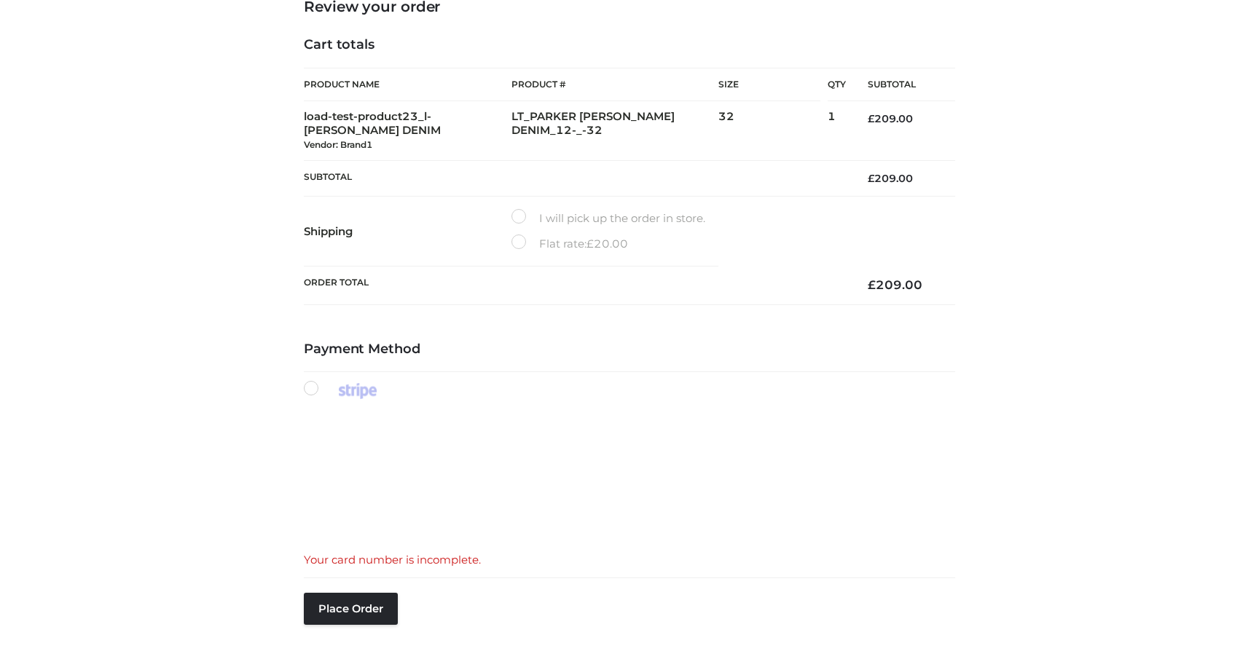
scroll to position [183, 0]
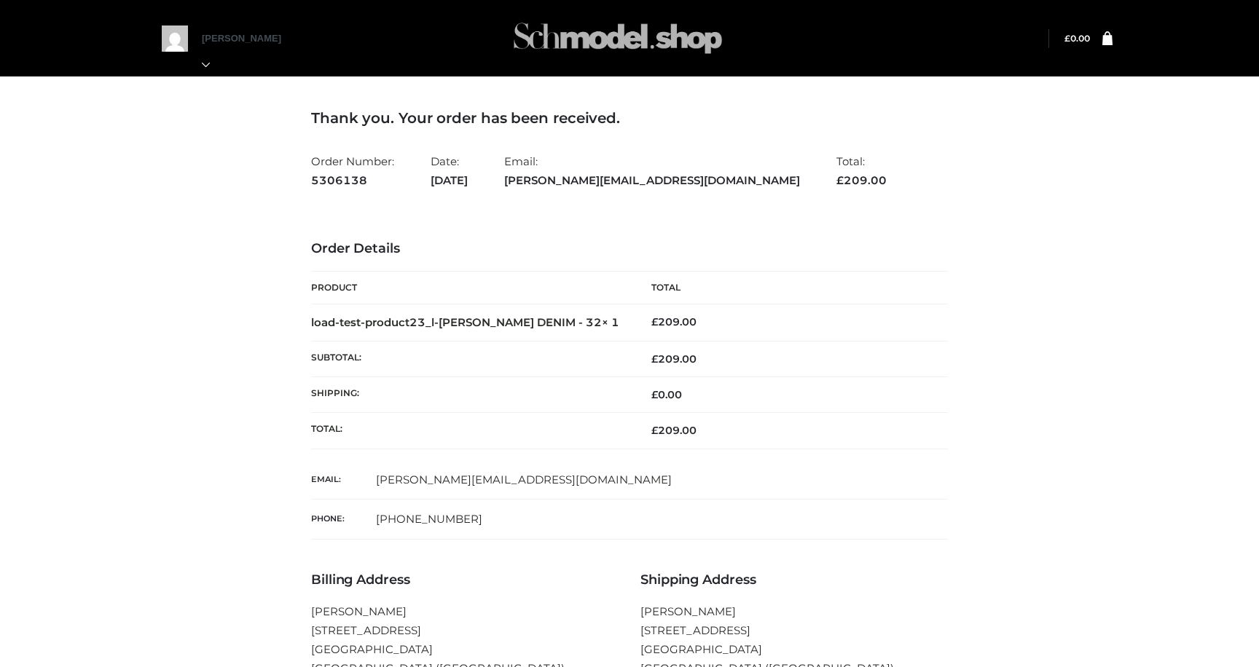
click at [563, 34] on img at bounding box center [618, 38] width 219 height 58
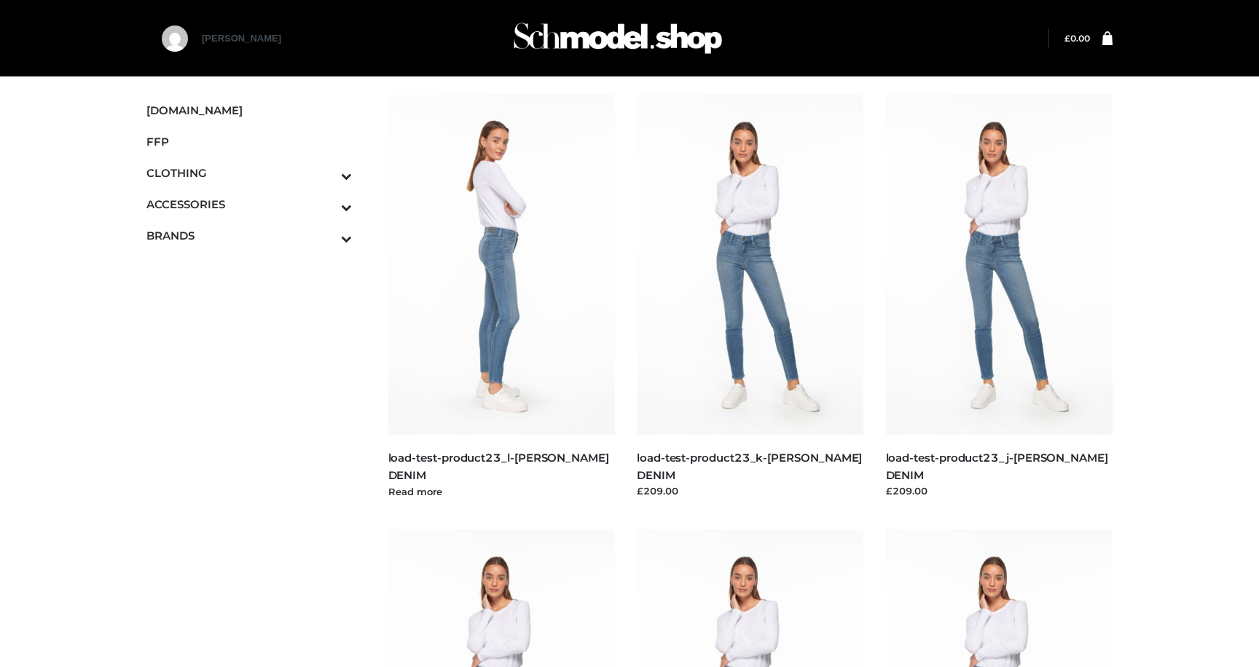
click at [501, 307] on img at bounding box center [501, 265] width 227 height 340
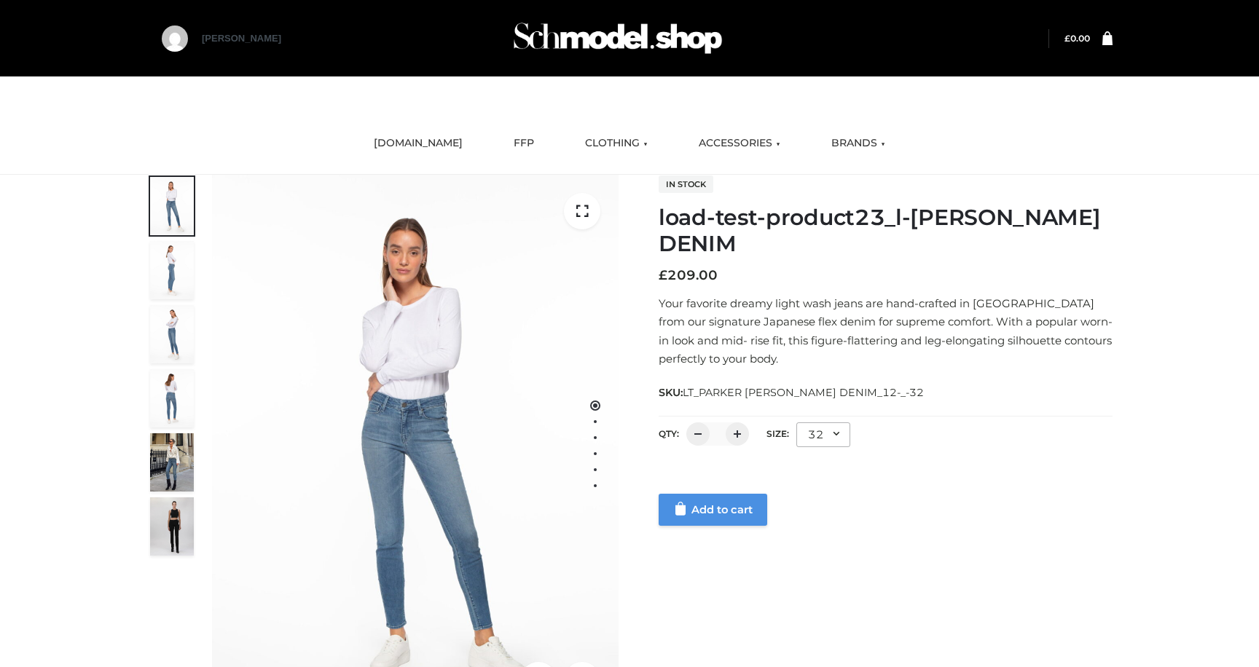
click at [700, 507] on link "Add to cart" at bounding box center [713, 510] width 109 height 32
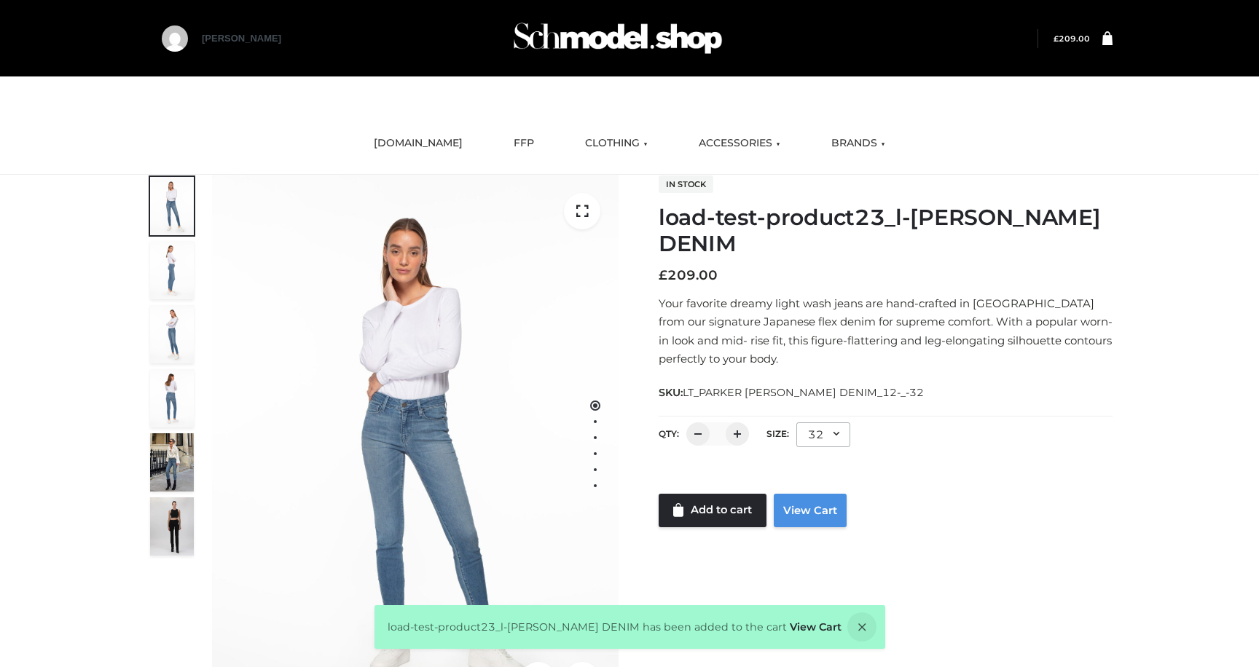
click at [805, 508] on link "View Cart" at bounding box center [810, 511] width 73 height 34
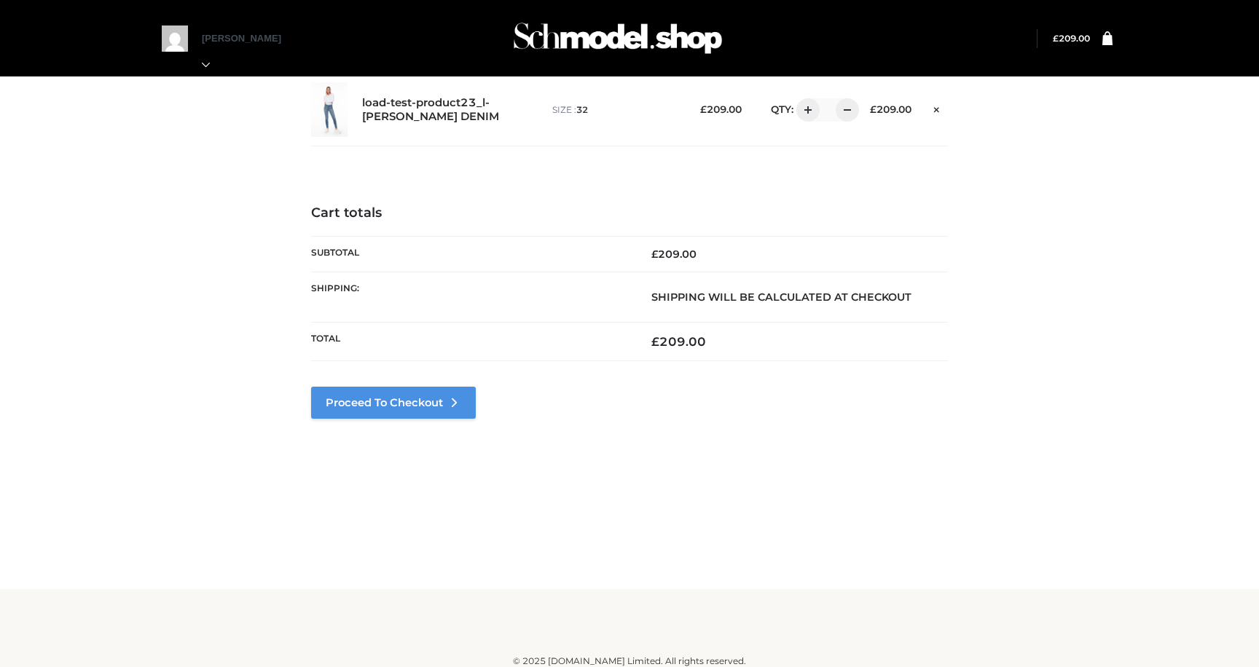
click at [399, 412] on link "Proceed to Checkout" at bounding box center [393, 403] width 165 height 32
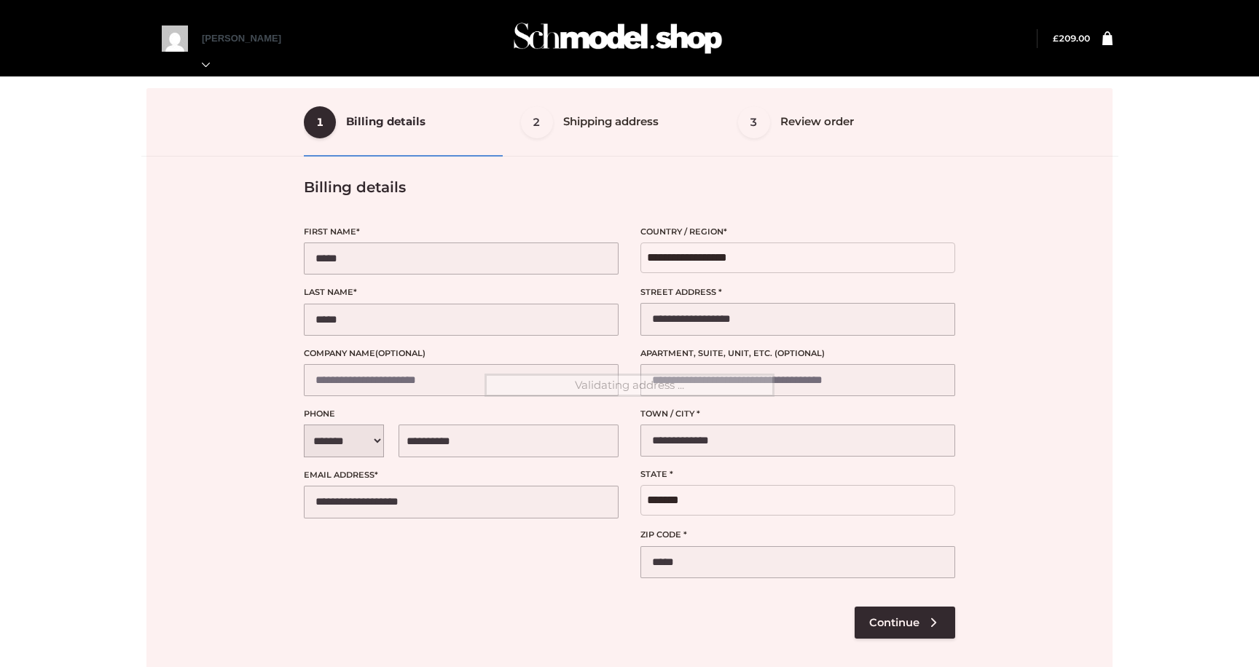
select select "**"
click at [914, 605] on div at bounding box center [629, 385] width 966 height 595
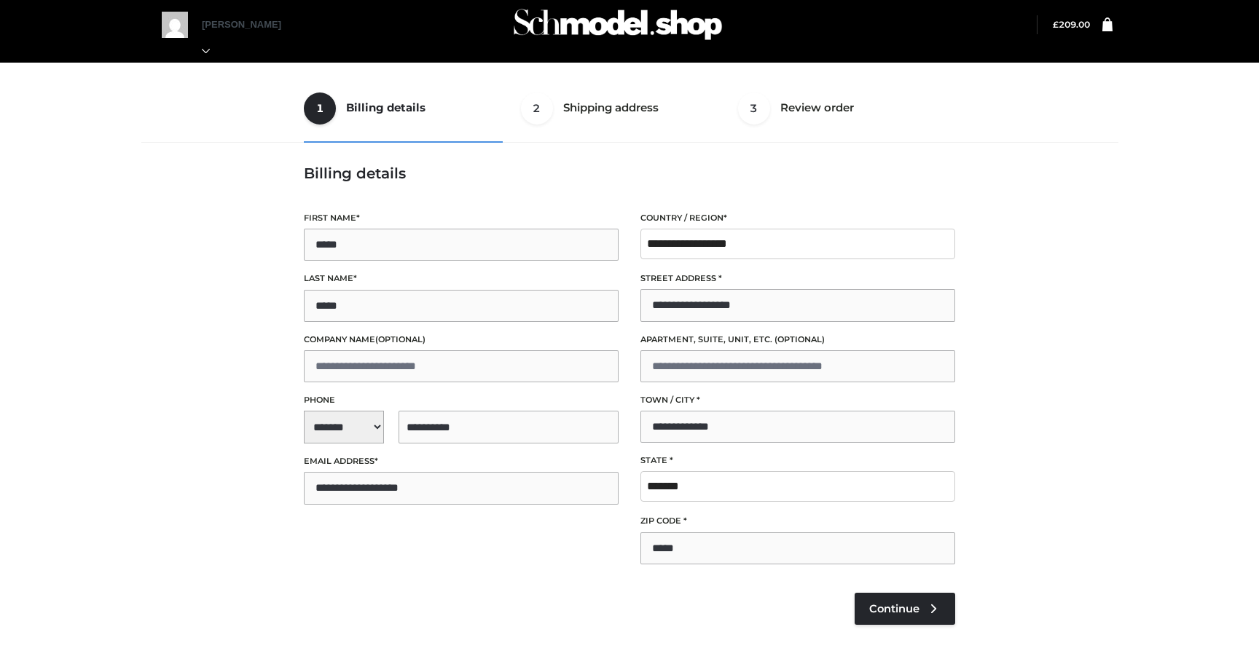
scroll to position [15, 0]
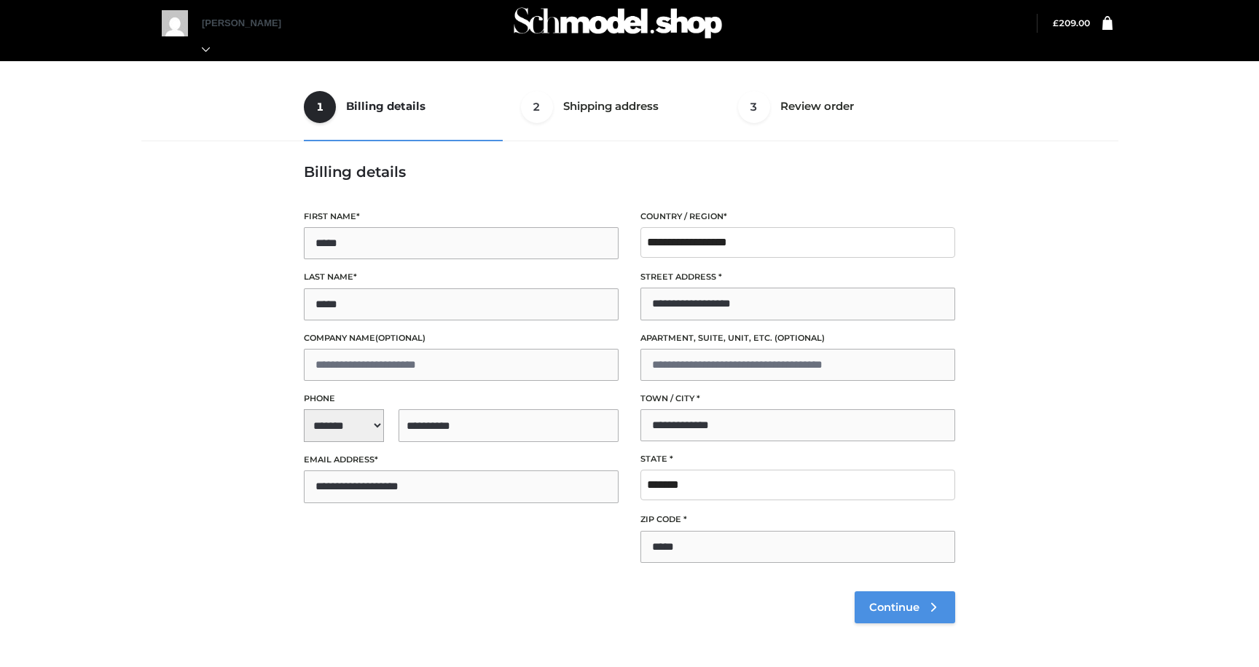
click at [893, 603] on span "Continue" at bounding box center [894, 607] width 50 height 13
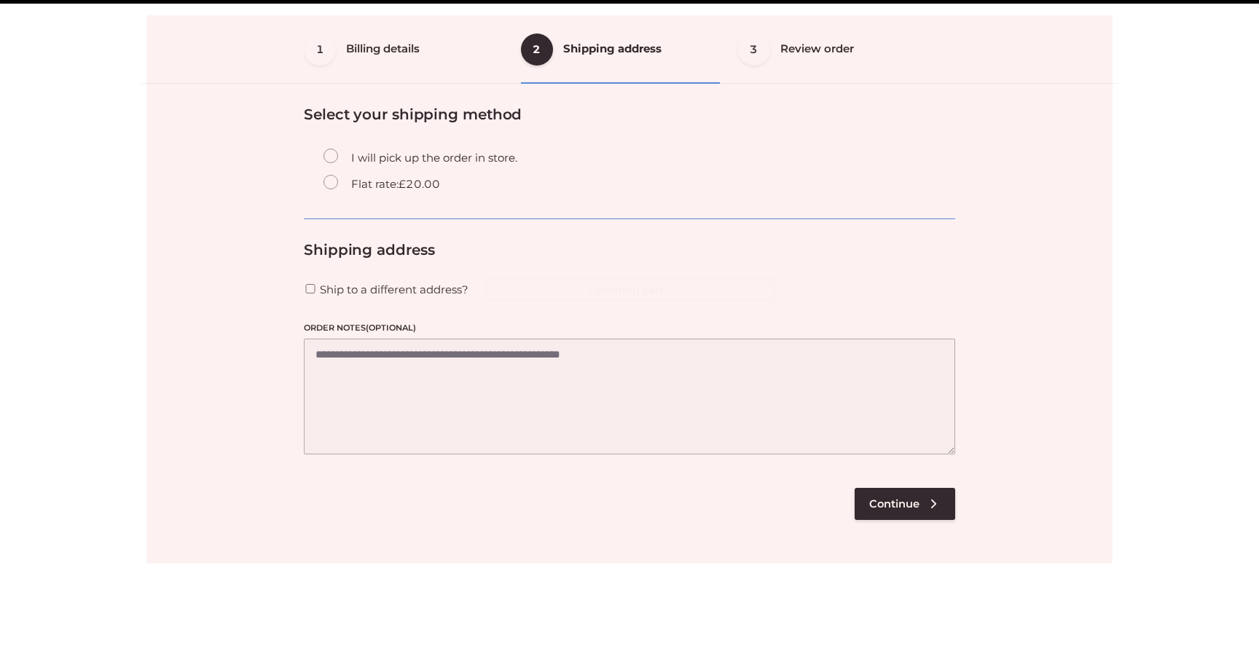
scroll to position [88, 0]
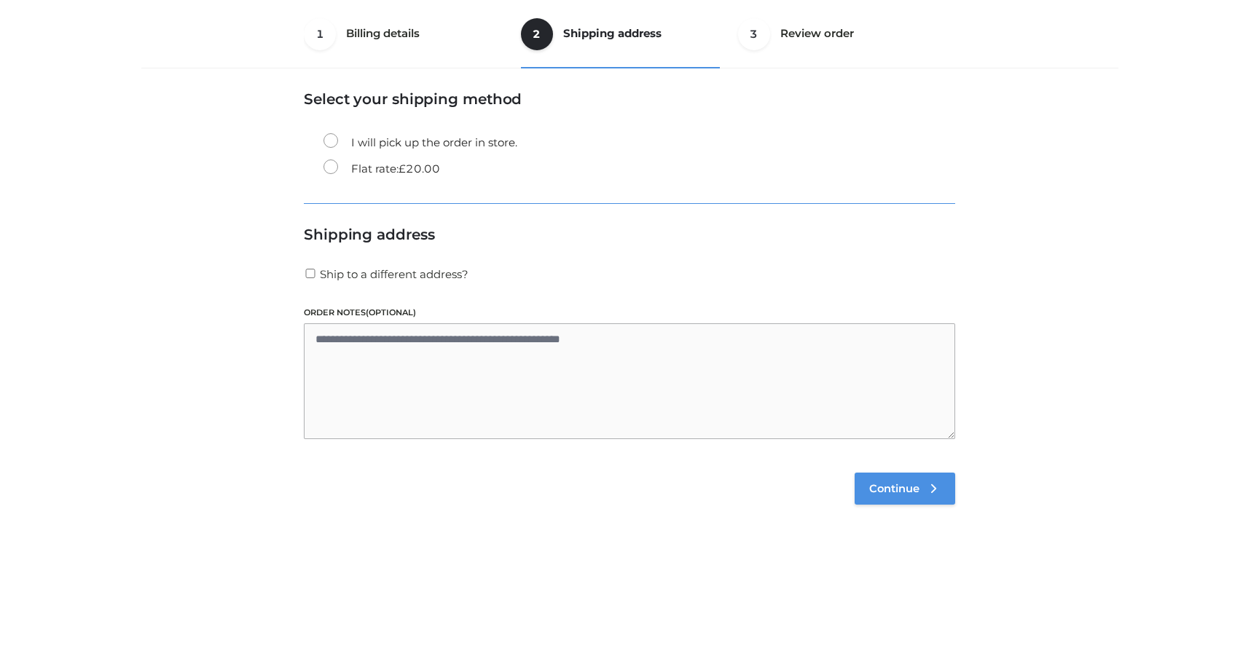
click at [898, 490] on span "Continue" at bounding box center [894, 488] width 50 height 13
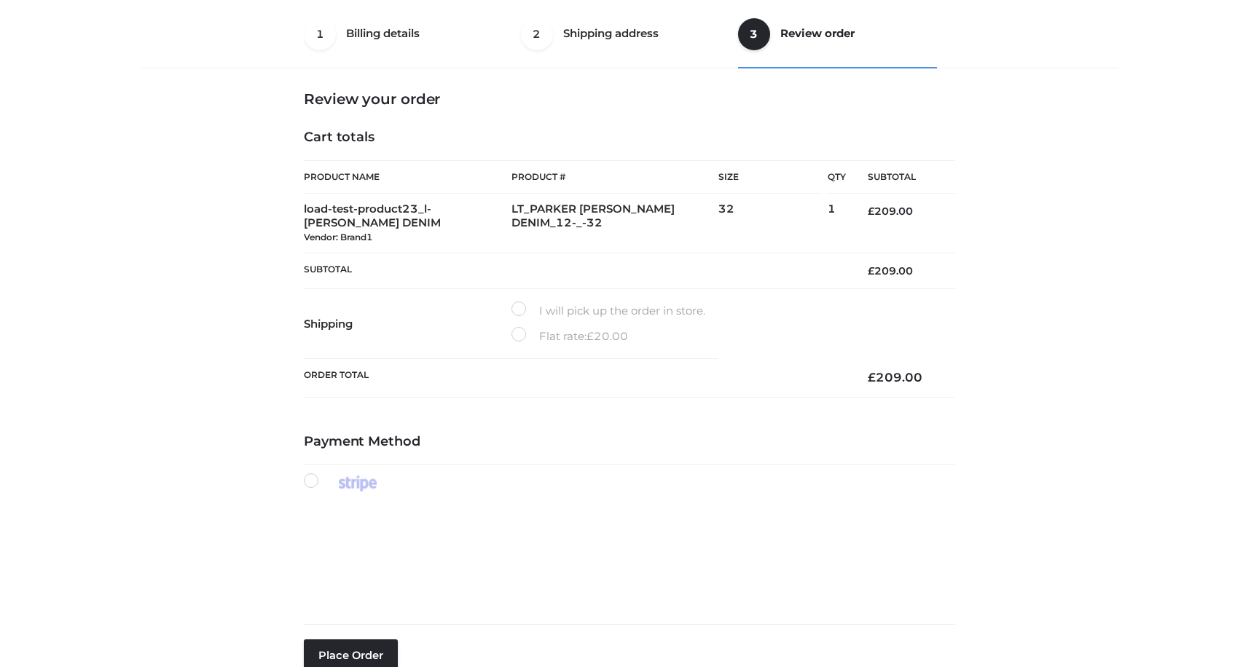
click at [520, 334] on label "Flat rate: £ 20.00" at bounding box center [570, 336] width 117 height 19
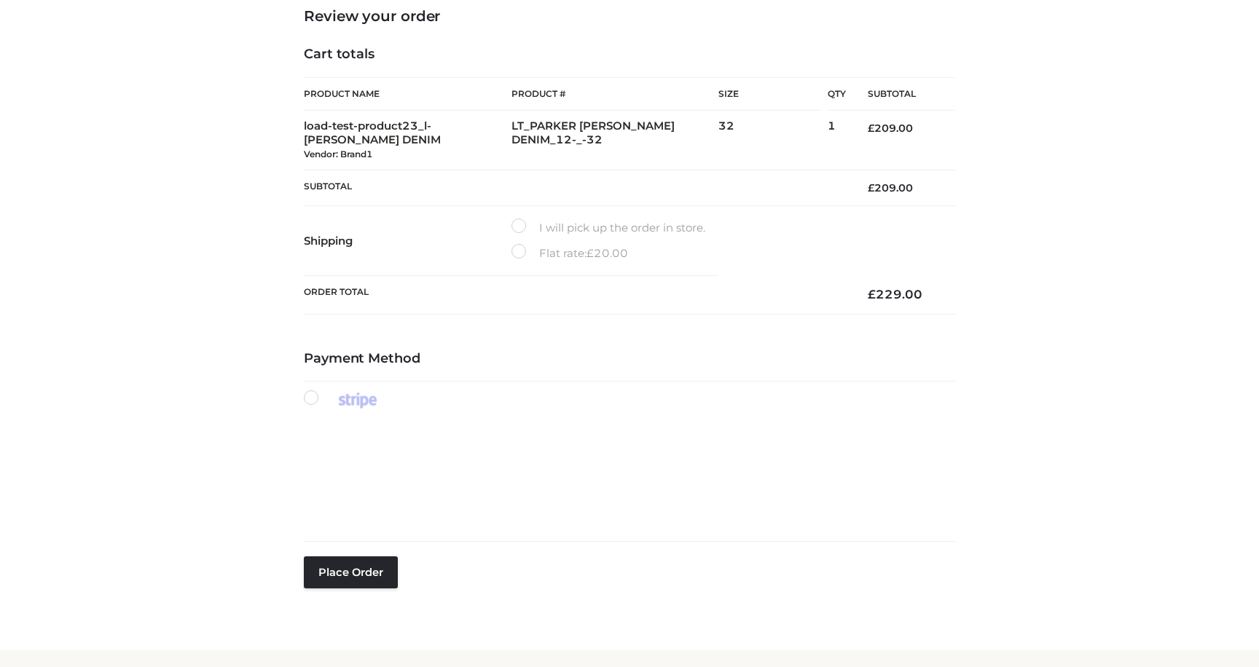
scroll to position [185, 0]
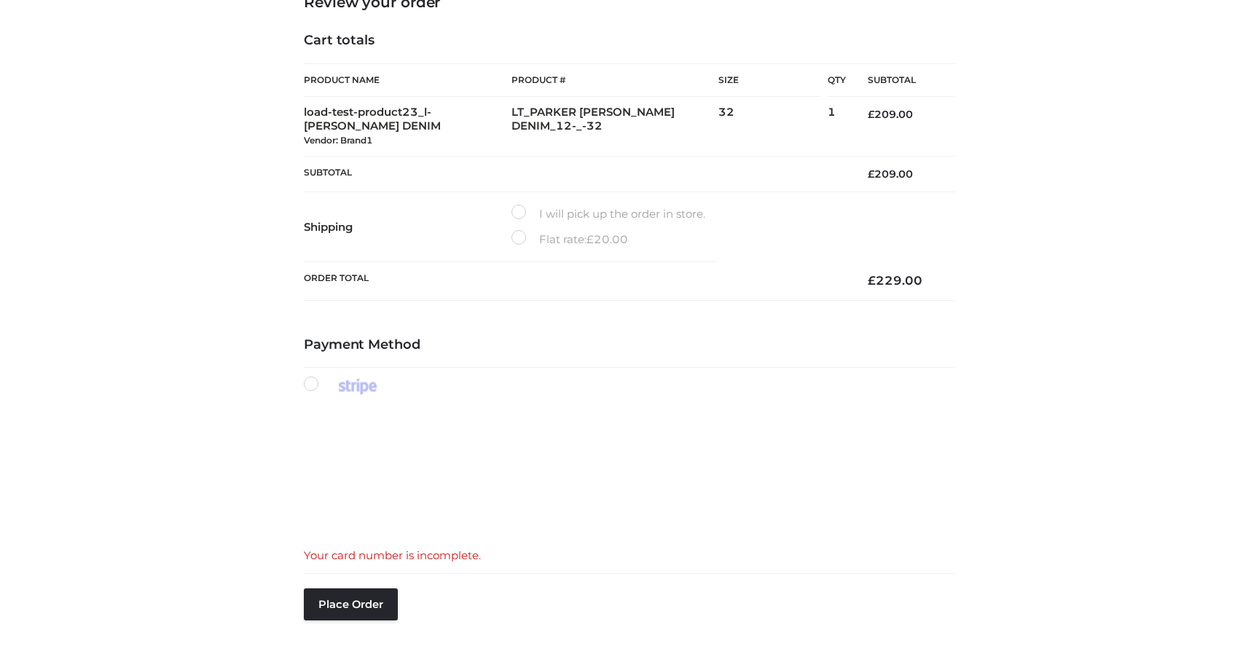
click at [522, 206] on label "I will pick up the order in store." at bounding box center [609, 214] width 194 height 19
click at [528, 232] on label "Flat rate: £ 20.00" at bounding box center [570, 239] width 117 height 19
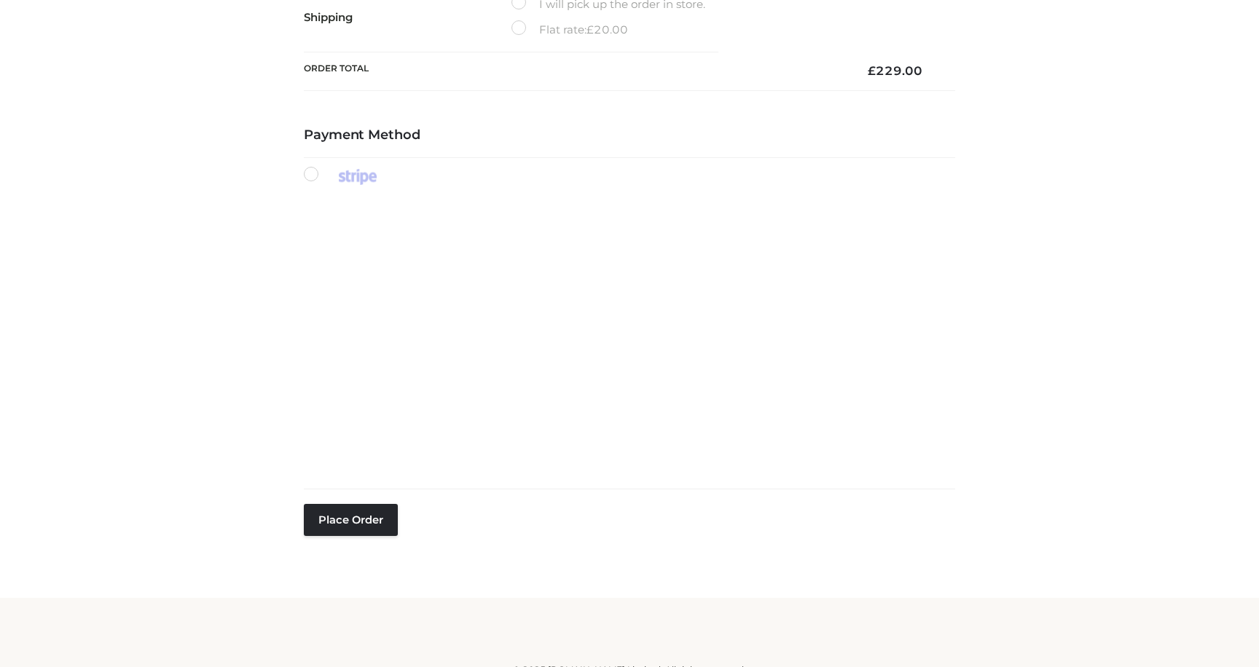
scroll to position [412, 0]
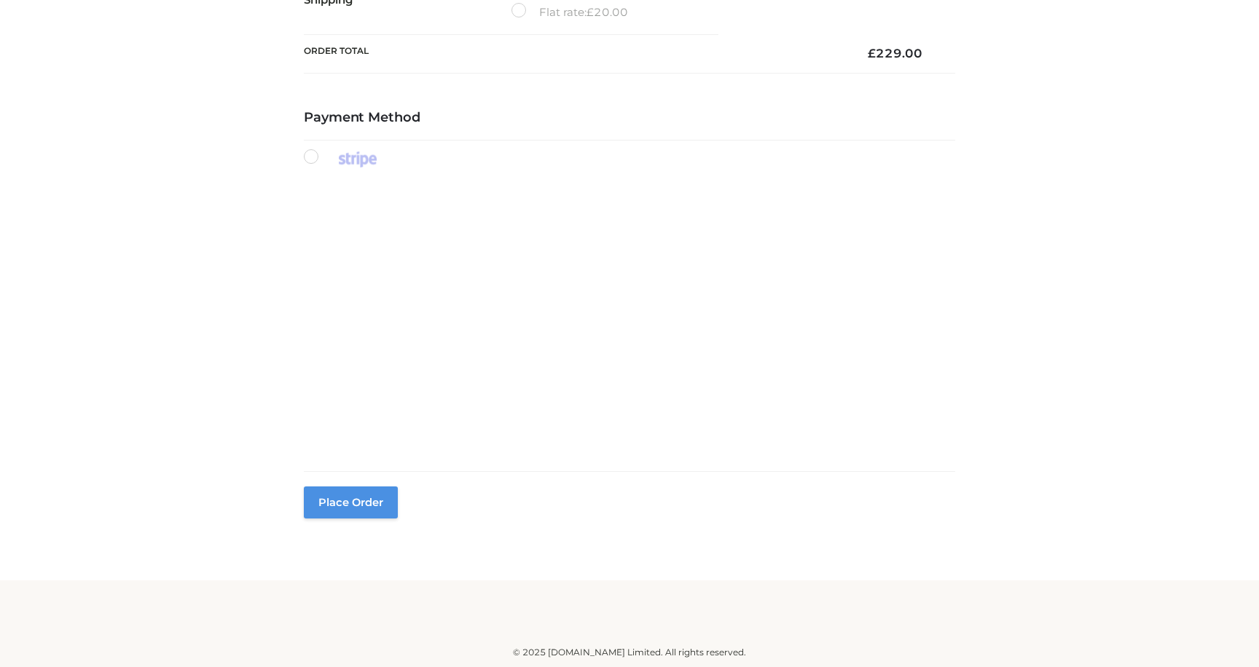
click at [364, 514] on button "Place order" at bounding box center [351, 503] width 94 height 32
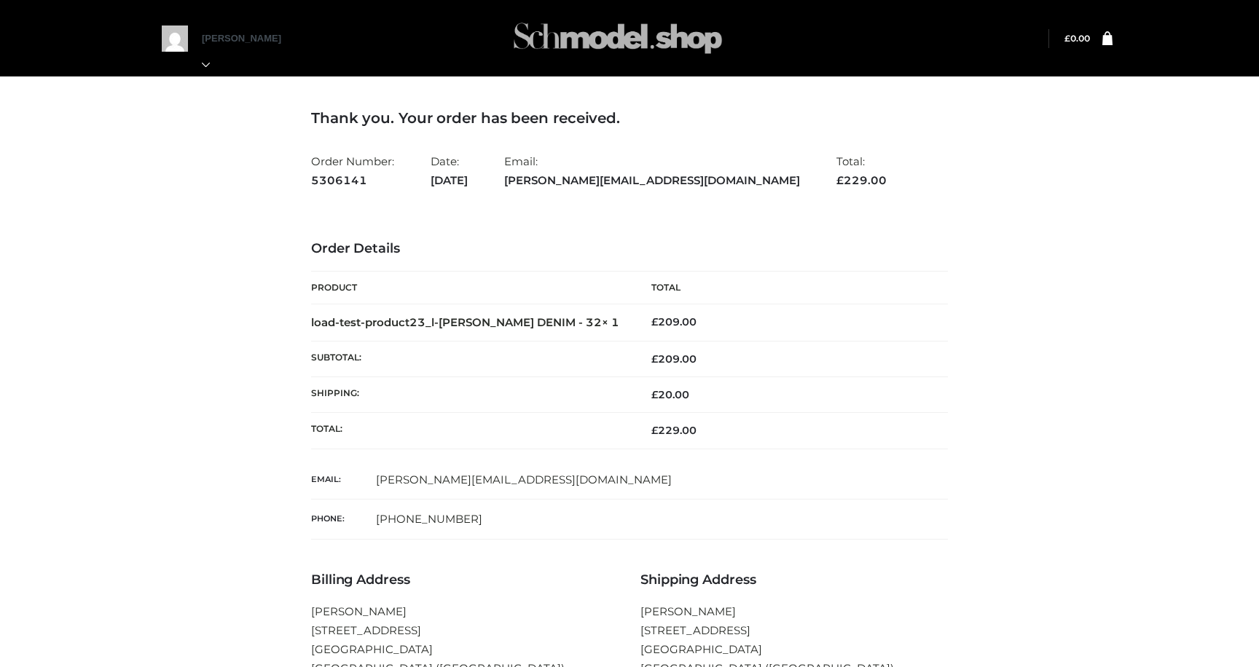
click at [595, 38] on img at bounding box center [618, 38] width 219 height 58
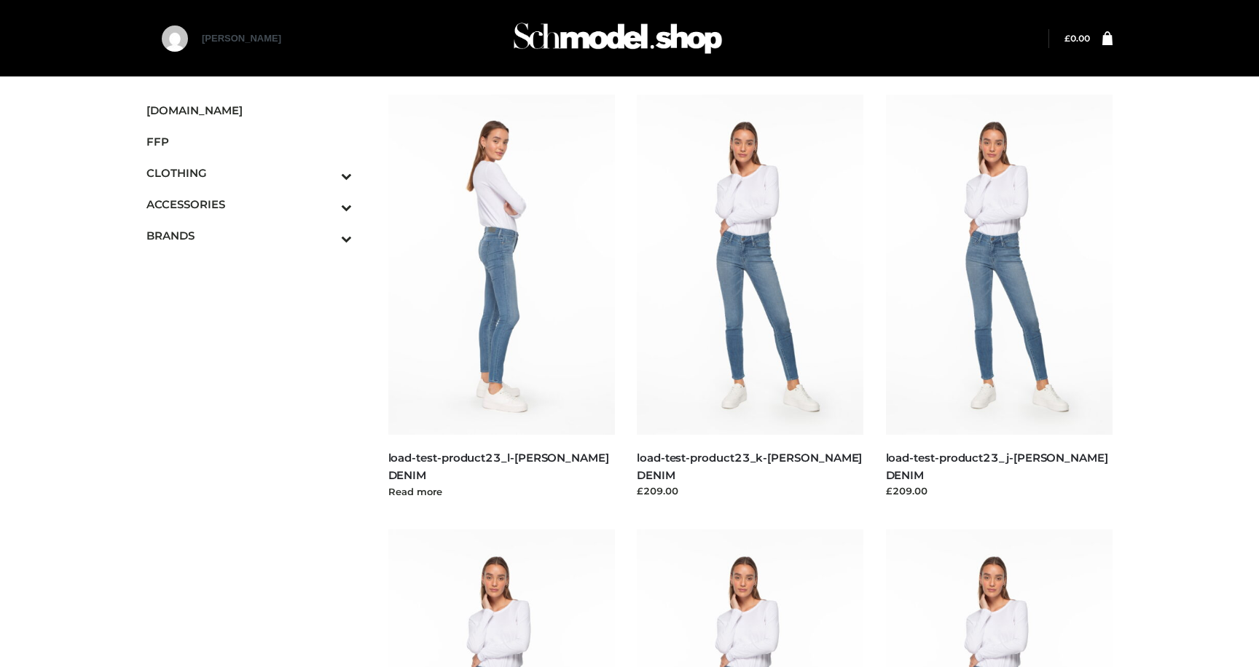
click at [517, 258] on img at bounding box center [501, 265] width 227 height 340
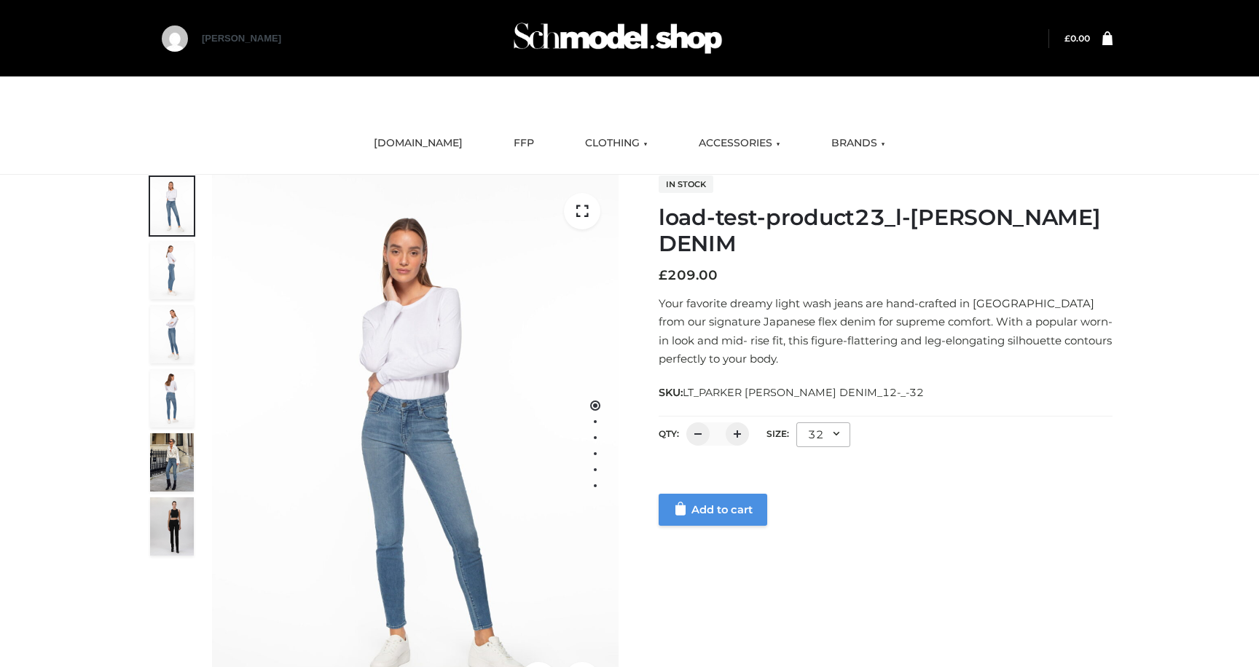
click at [749, 520] on link "Add to cart" at bounding box center [713, 510] width 109 height 32
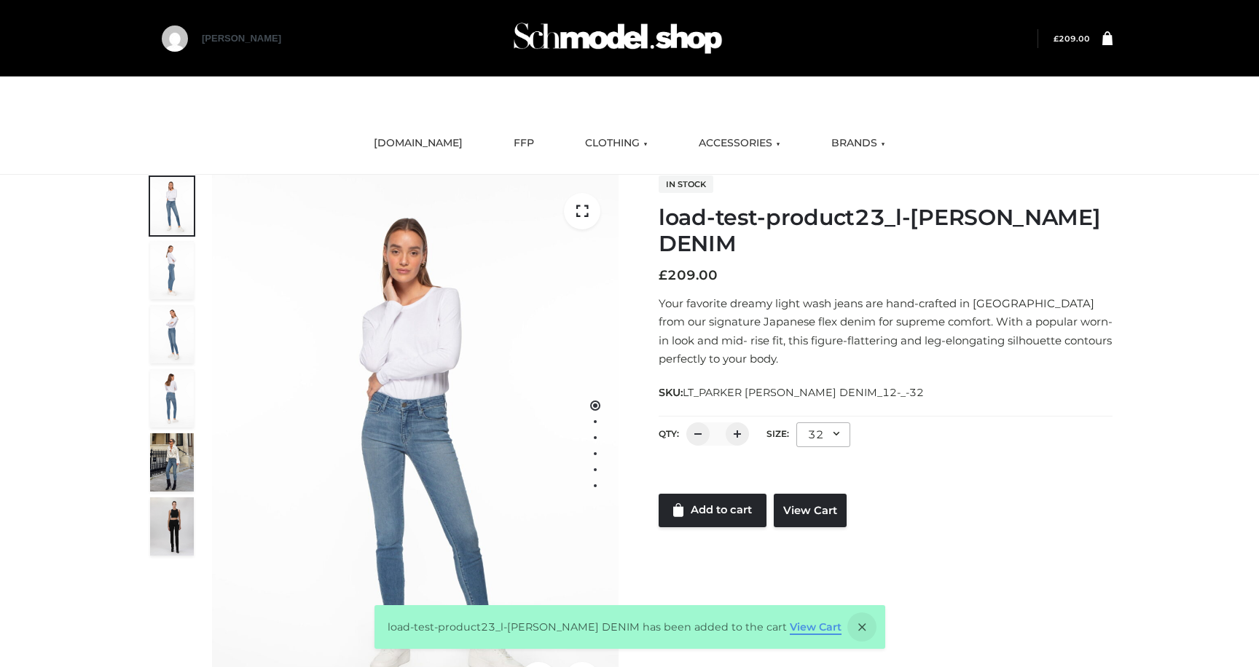
click at [790, 628] on link "View Cart" at bounding box center [816, 627] width 52 height 13
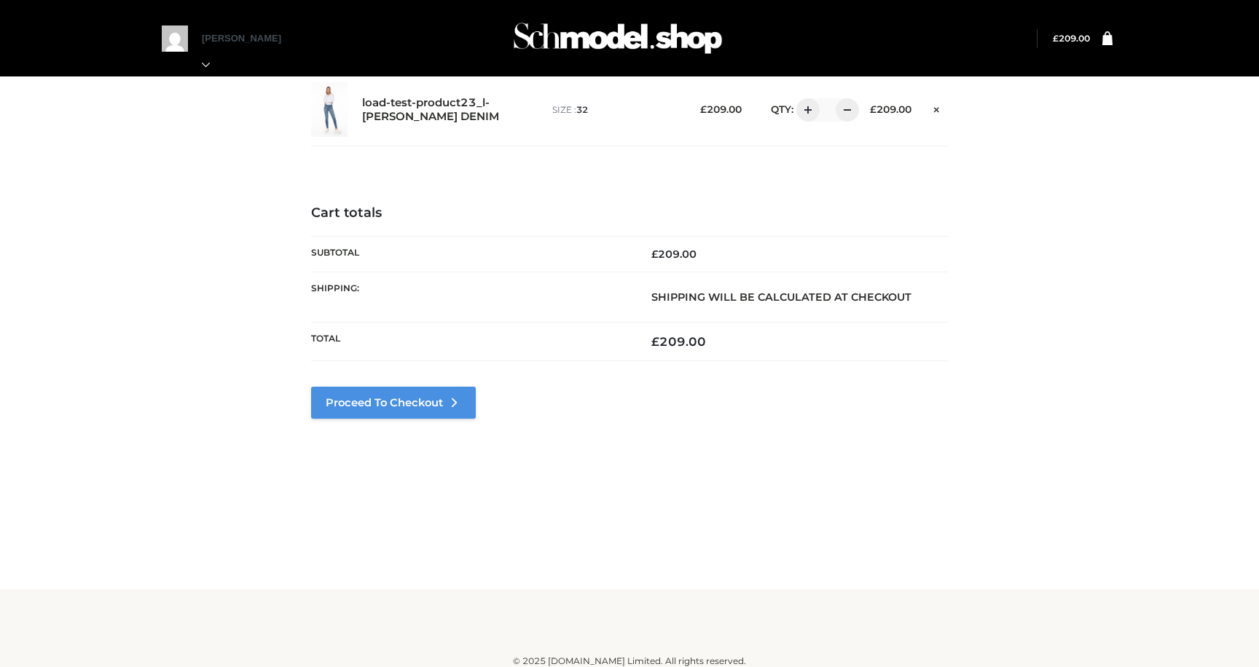
click at [426, 418] on link "Proceed to Checkout" at bounding box center [393, 403] width 165 height 32
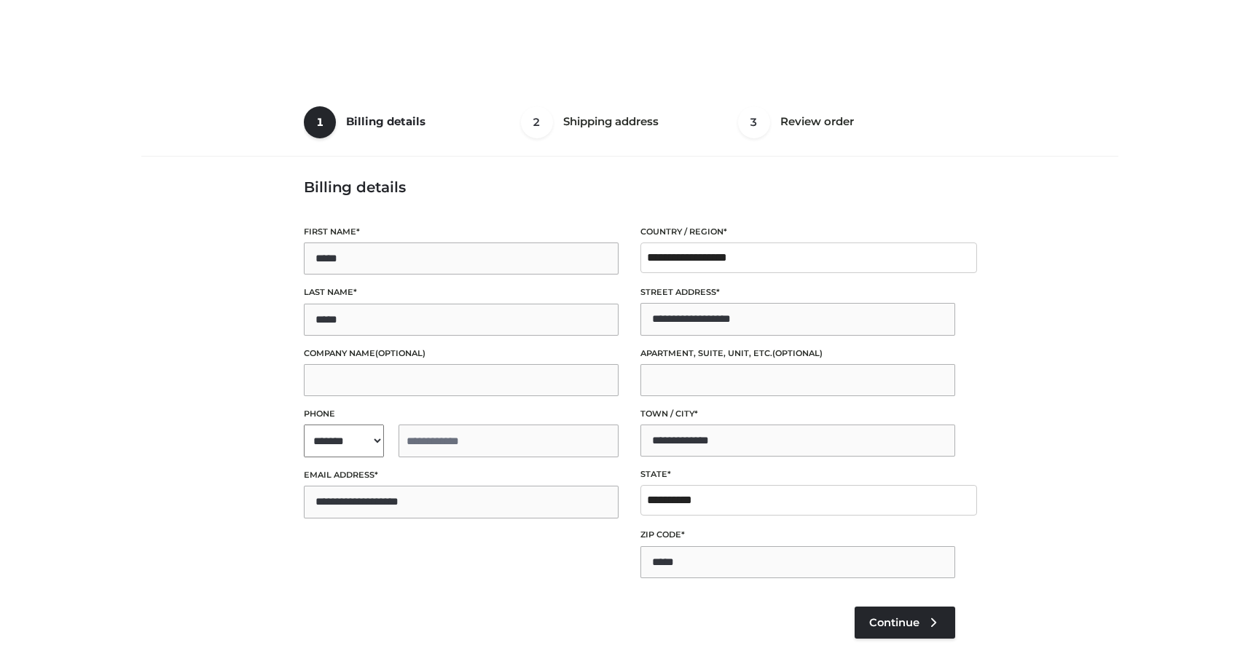
select select "**"
type input "**********"
select select "**"
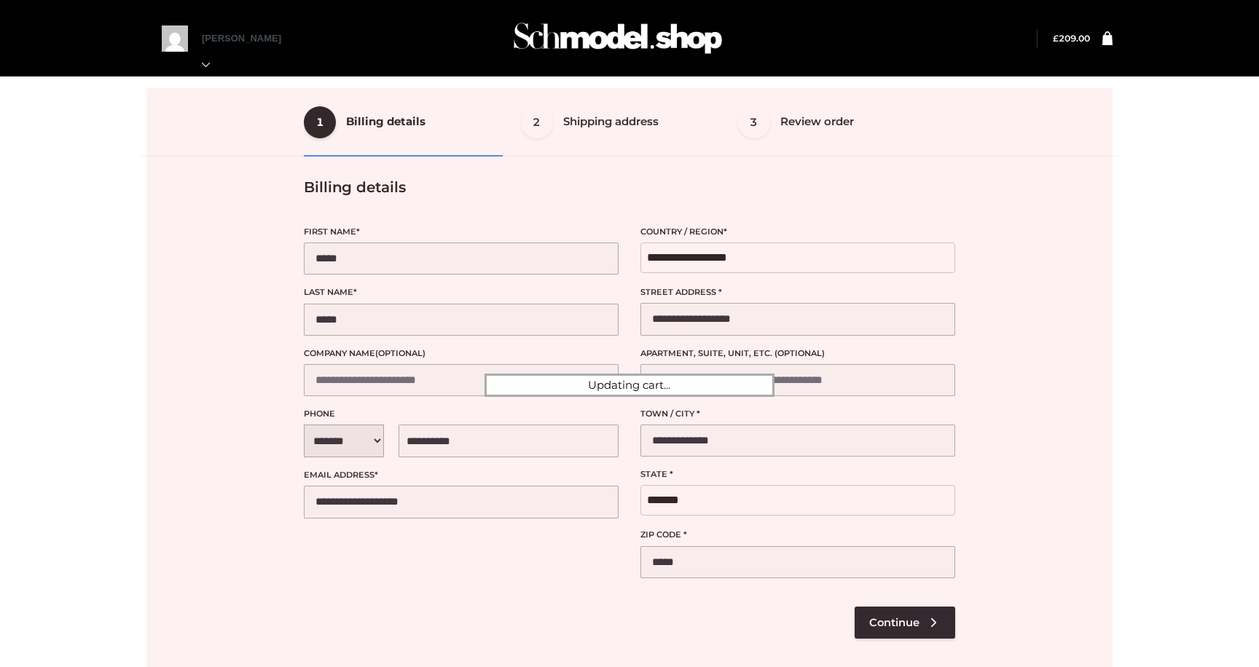
click at [859, 622] on div at bounding box center [629, 385] width 966 height 595
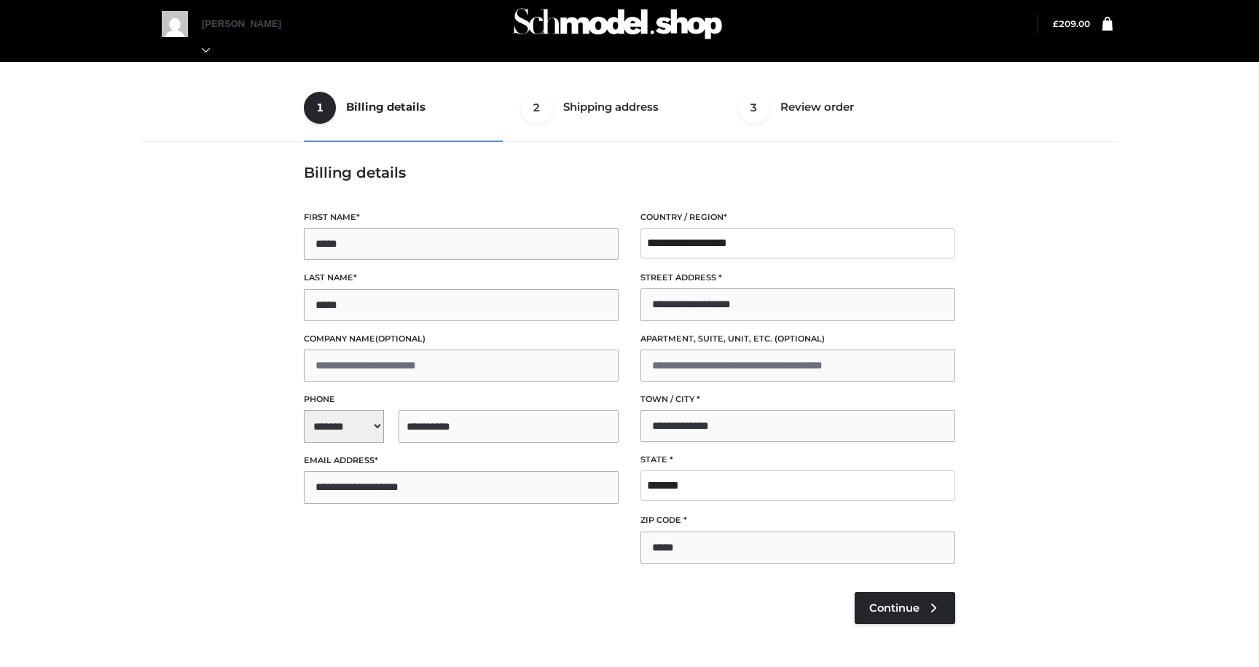
scroll to position [15, 0]
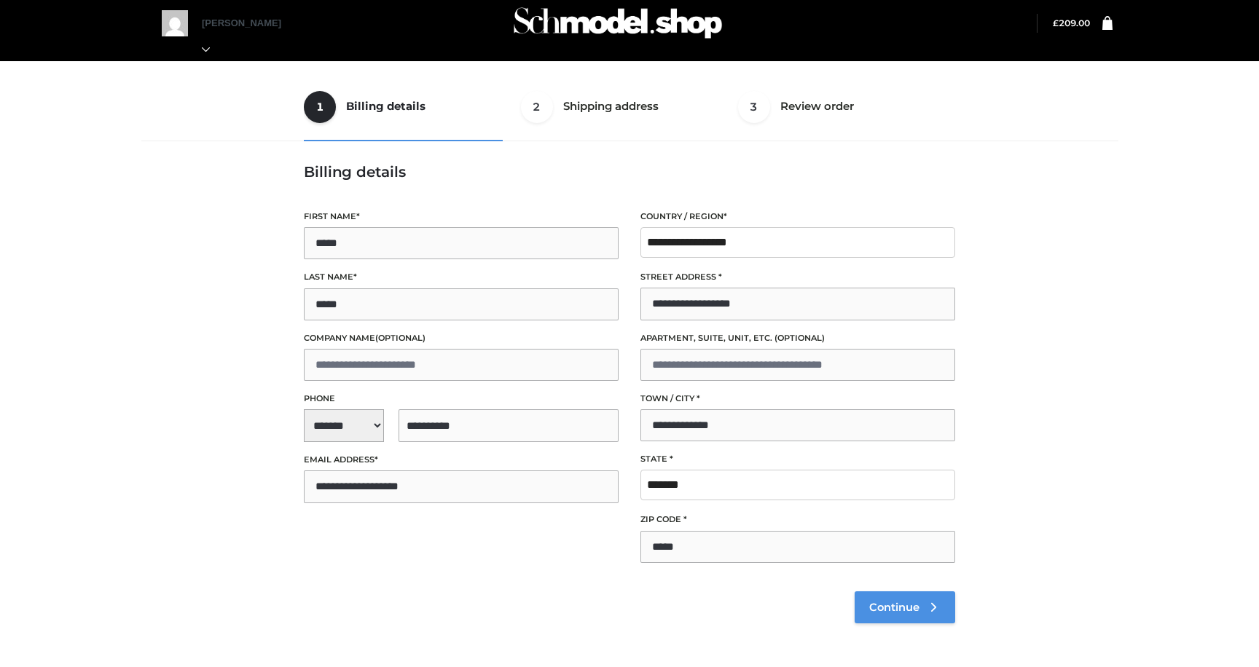
click at [904, 594] on link "Continue" at bounding box center [905, 608] width 101 height 32
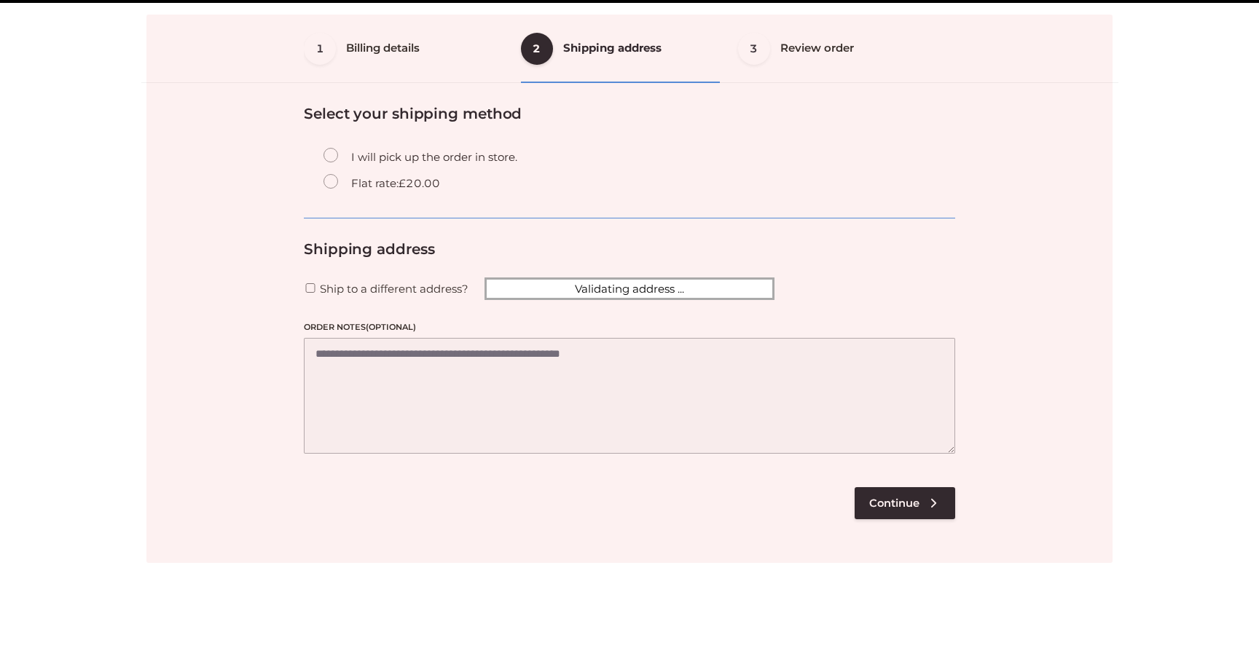
scroll to position [88, 0]
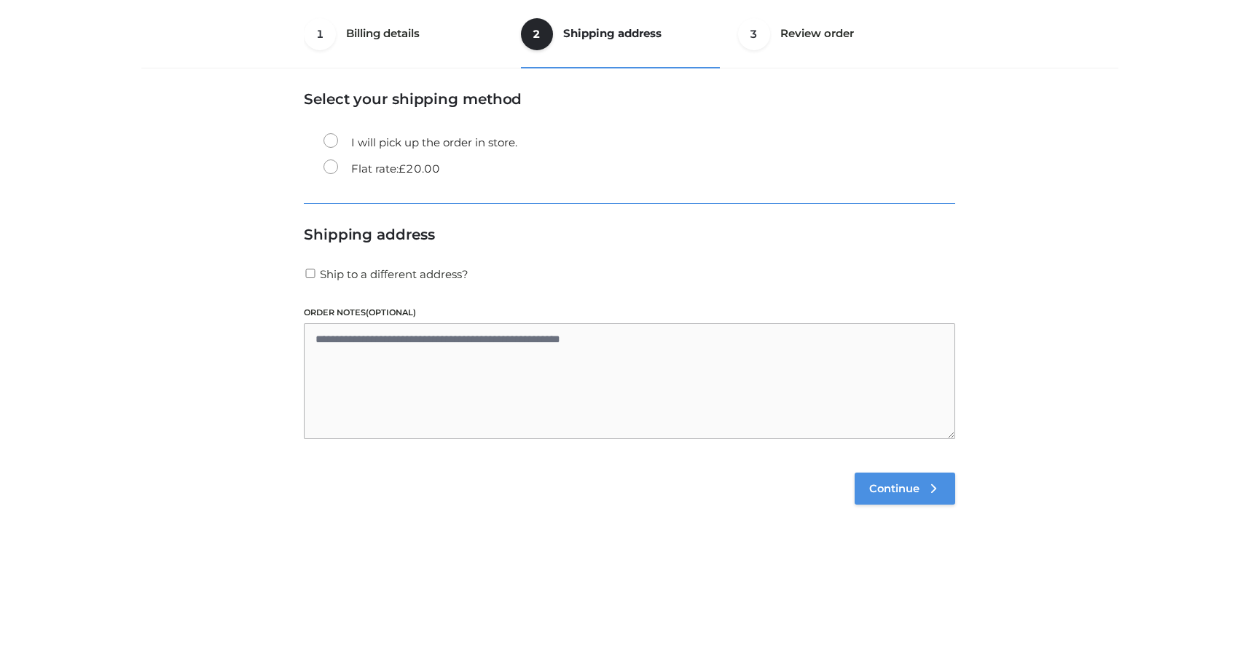
click at [885, 489] on span "Continue" at bounding box center [894, 488] width 50 height 13
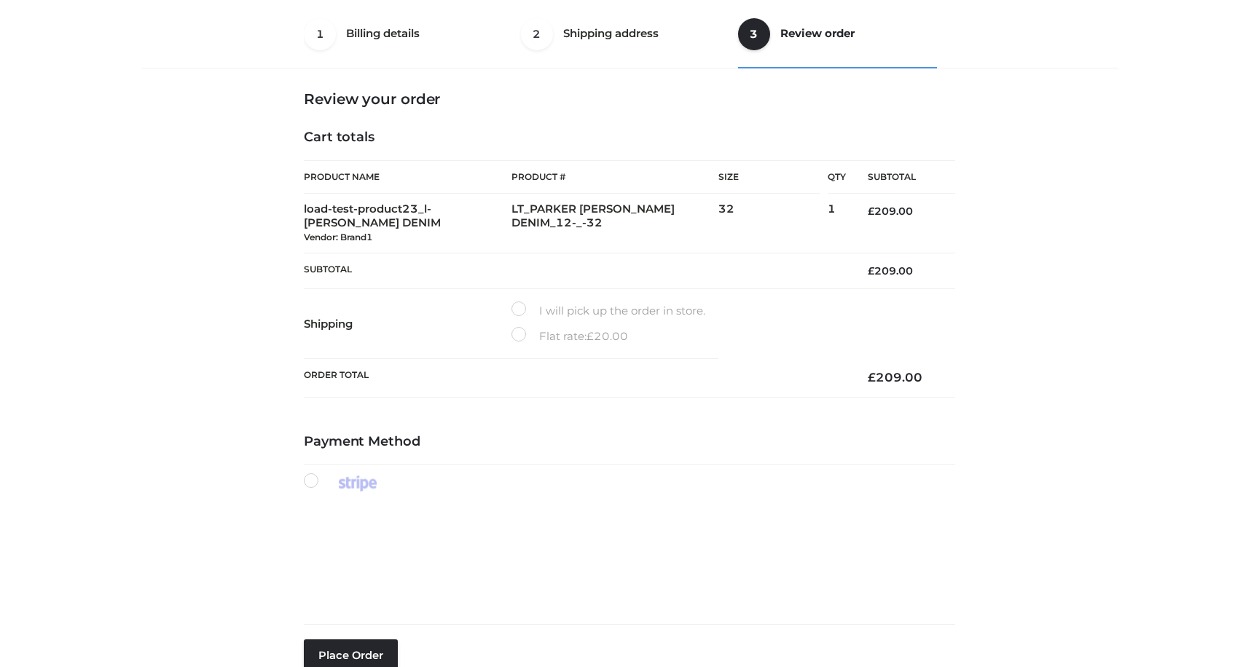
click at [579, 328] on label "Flat rate: £ 20.00" at bounding box center [570, 336] width 117 height 19
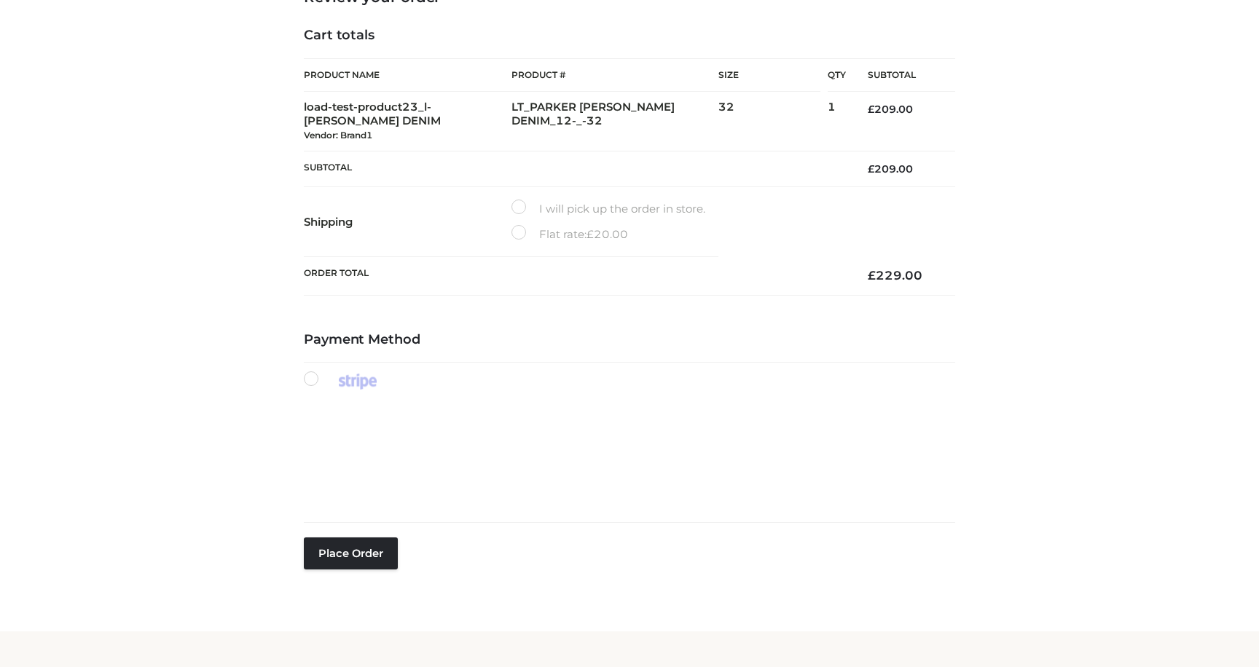
scroll to position [191, 0]
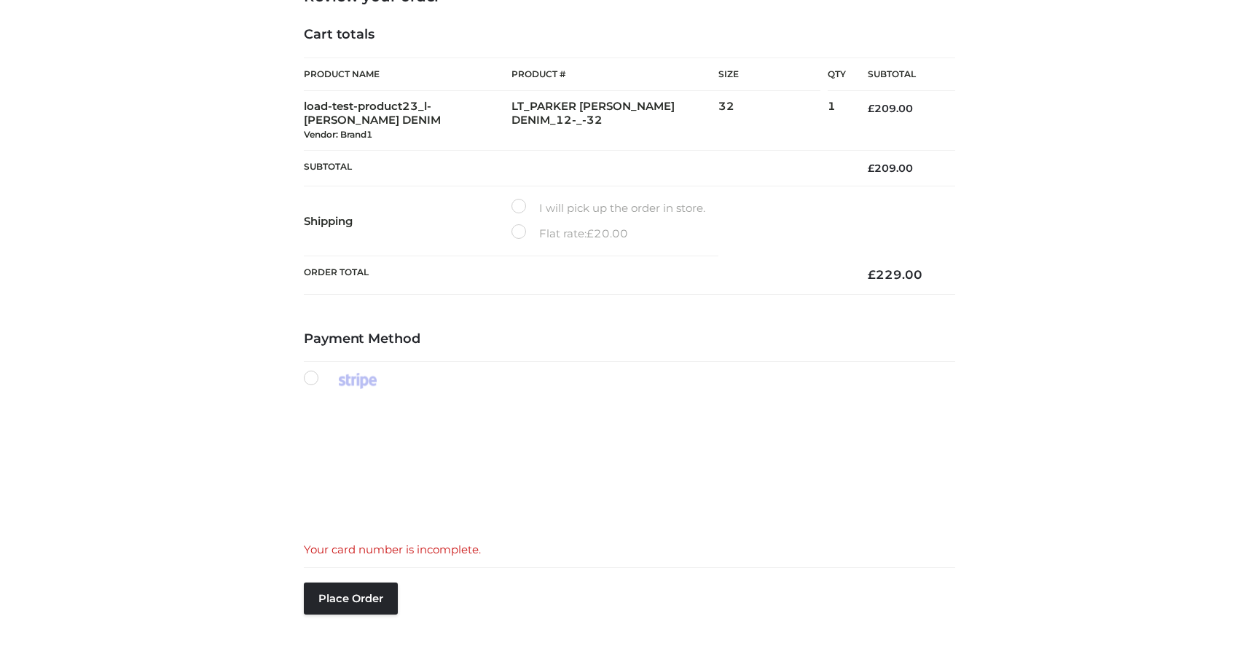
click at [382, 553] on div "Your card number is incomplete." at bounding box center [629, 550] width 651 height 19
copy div "Your card number is incomplete."
